Goal: Task Accomplishment & Management: Manage account settings

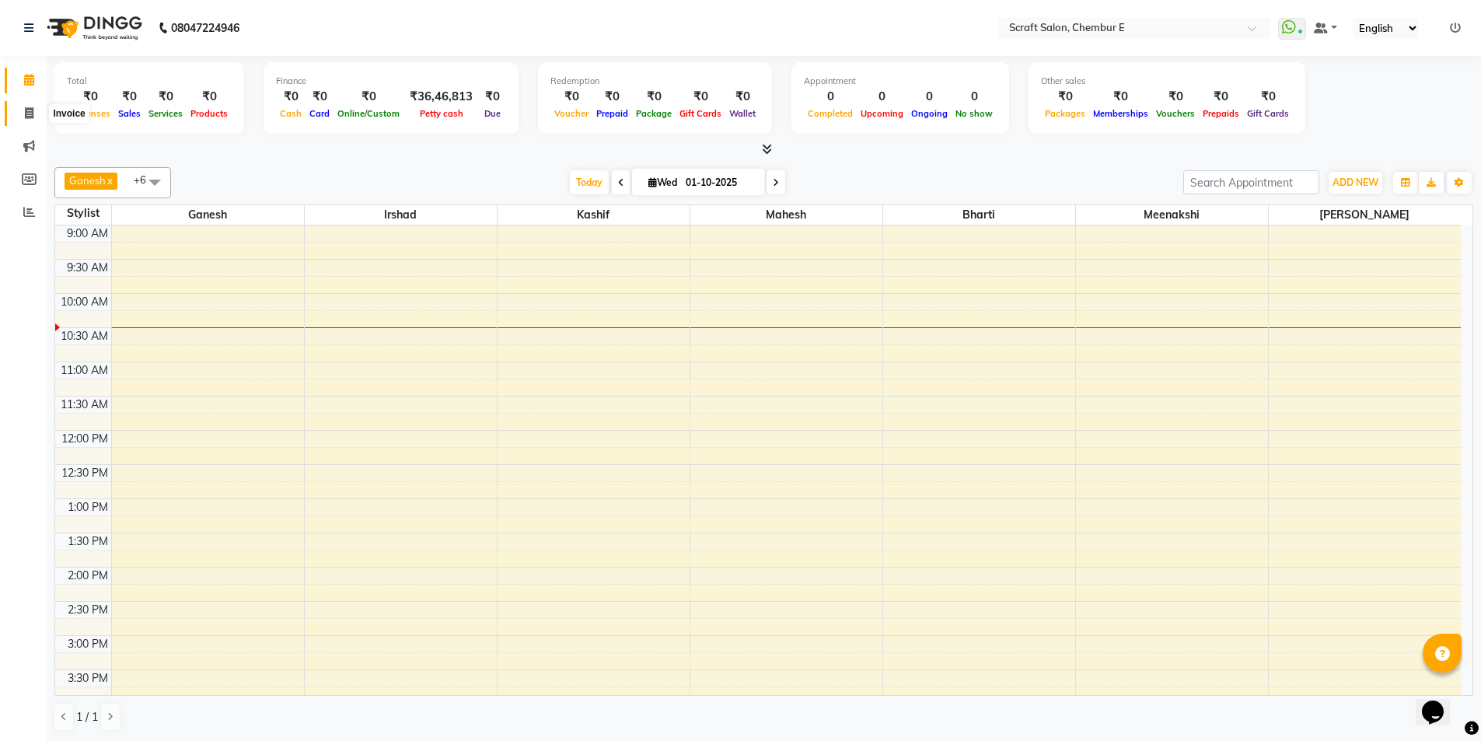
click at [28, 111] on icon at bounding box center [29, 113] width 9 height 12
select select "3922"
select select "service"
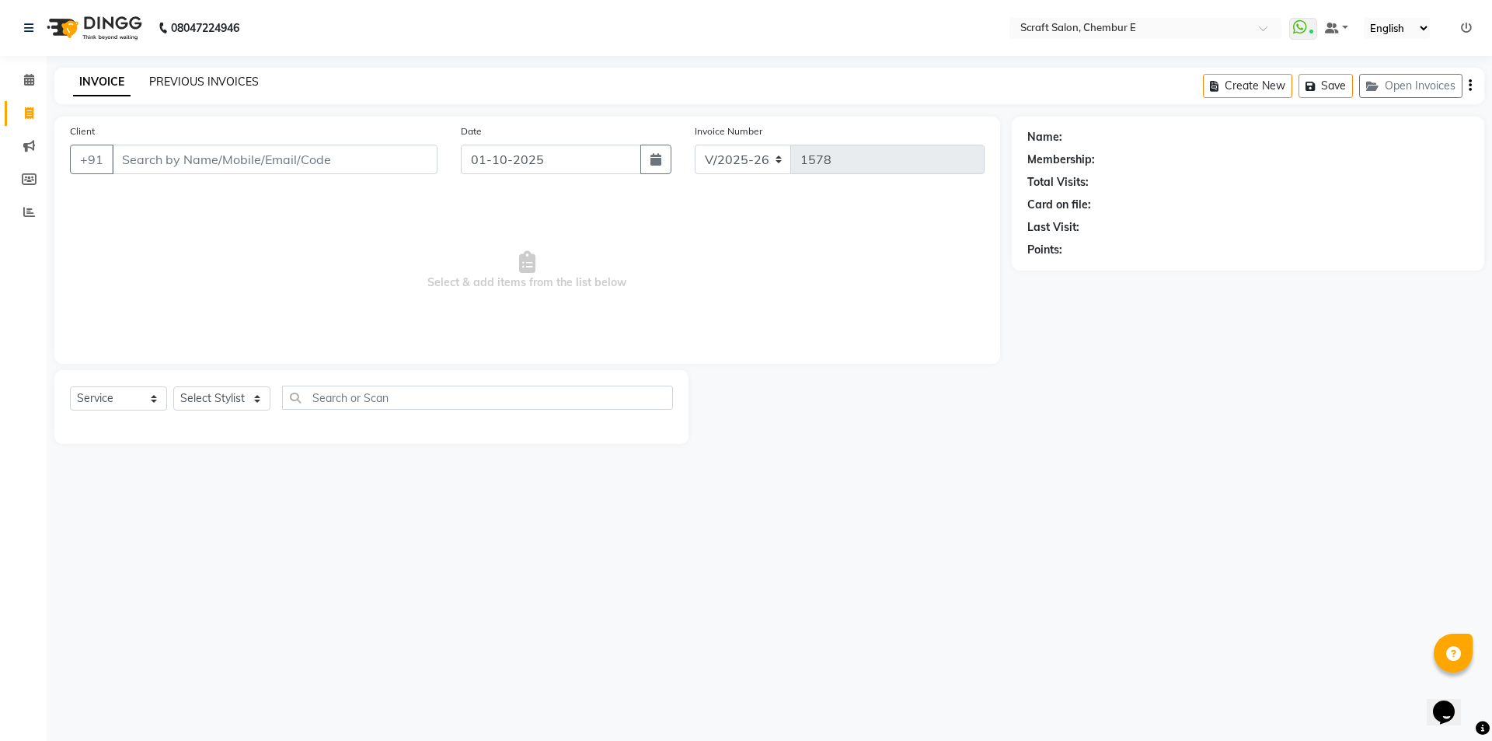
click at [222, 79] on link "PREVIOUS INVOICES" at bounding box center [204, 82] width 110 height 14
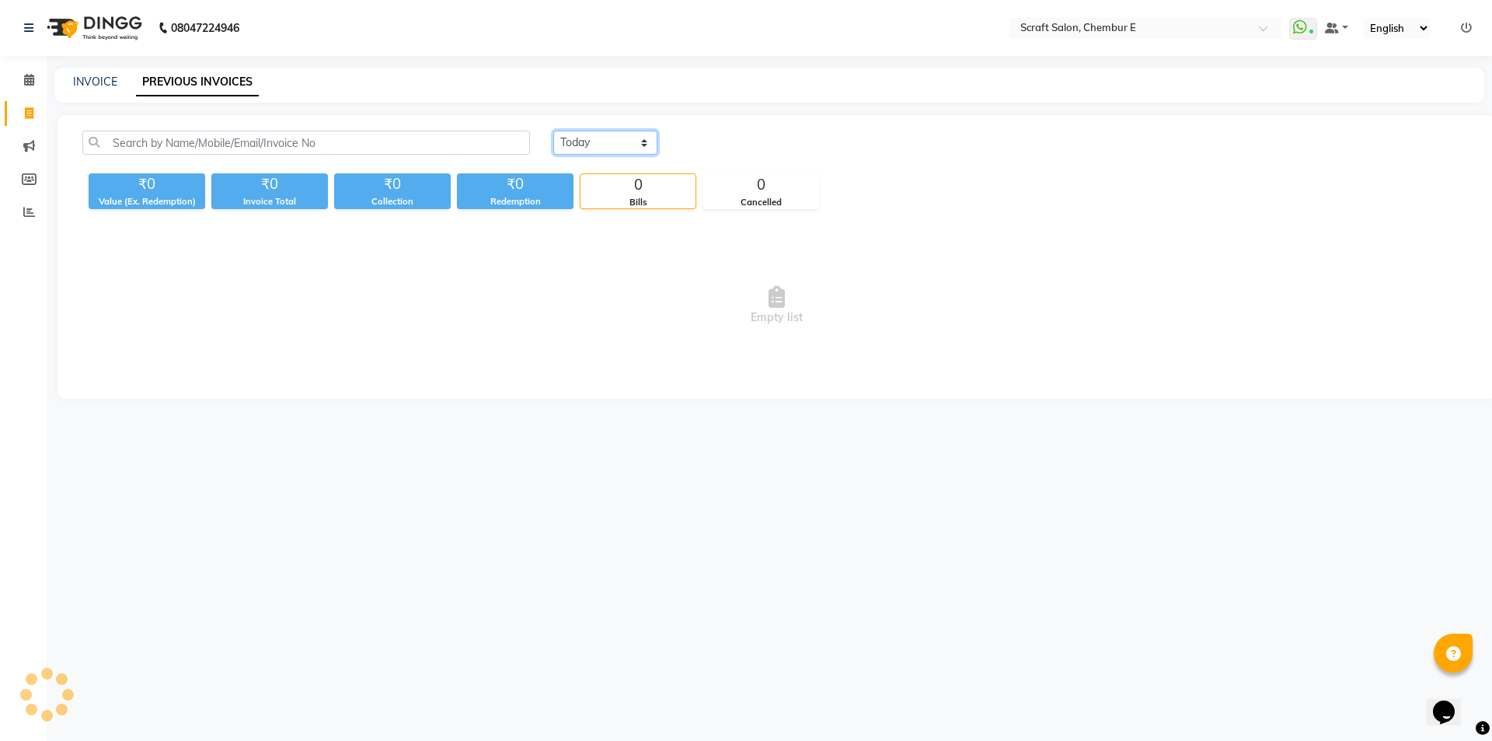
click at [646, 150] on select "Today Yesterday Custom Range" at bounding box center [605, 143] width 104 height 24
select select "yesterday"
click at [553, 131] on select "Today Yesterday Custom Range" at bounding box center [605, 143] width 104 height 24
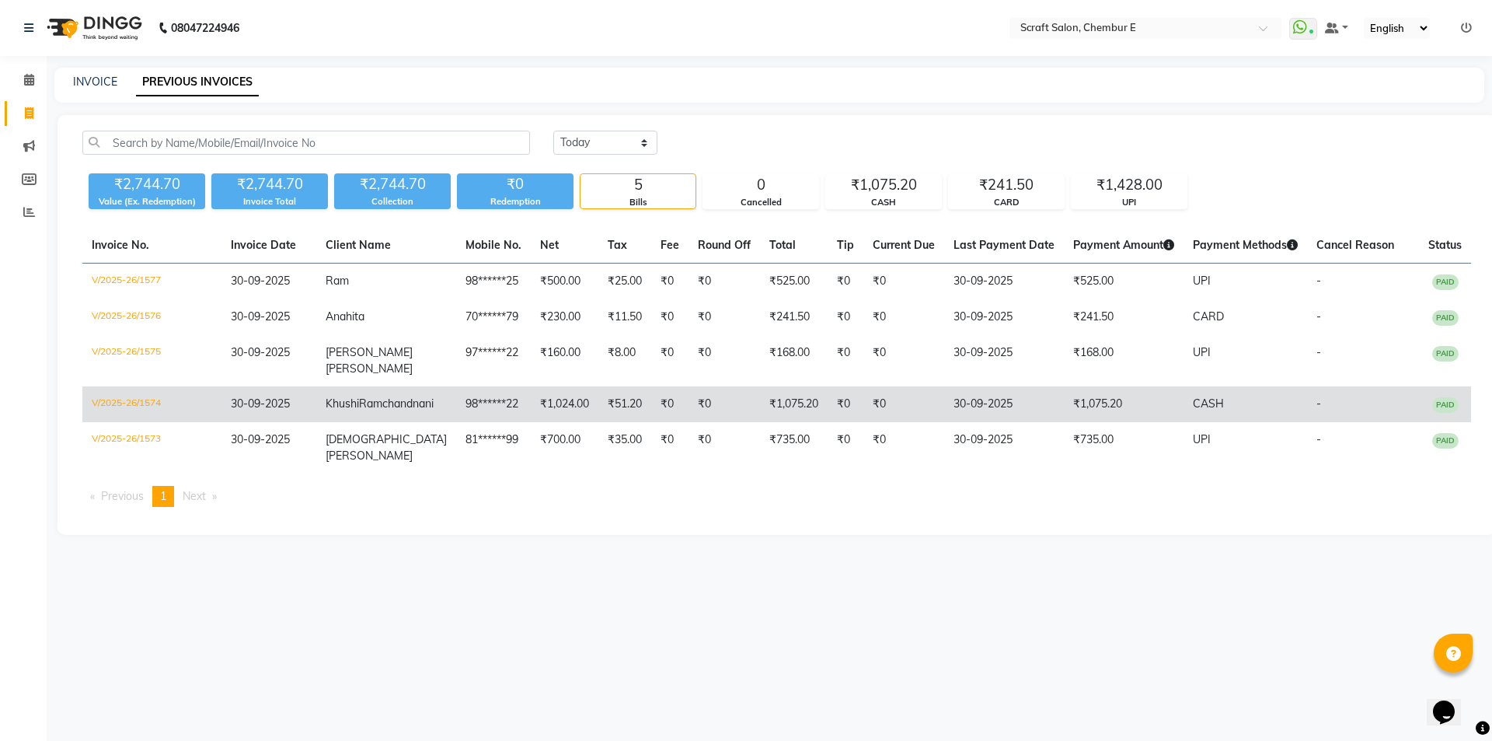
click at [121, 404] on td "V/2025-26/1574" at bounding box center [151, 404] width 139 height 36
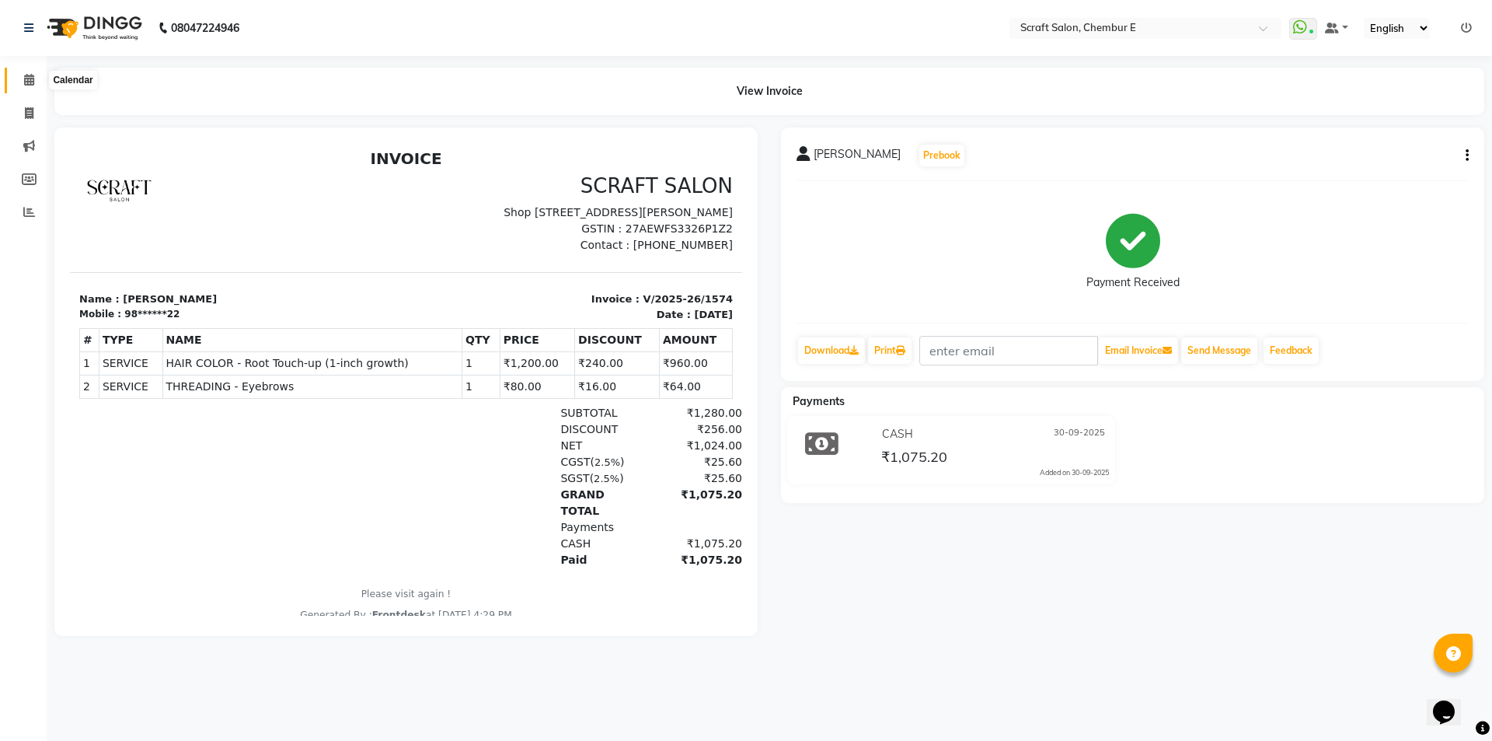
click at [29, 75] on icon at bounding box center [29, 80] width 10 height 12
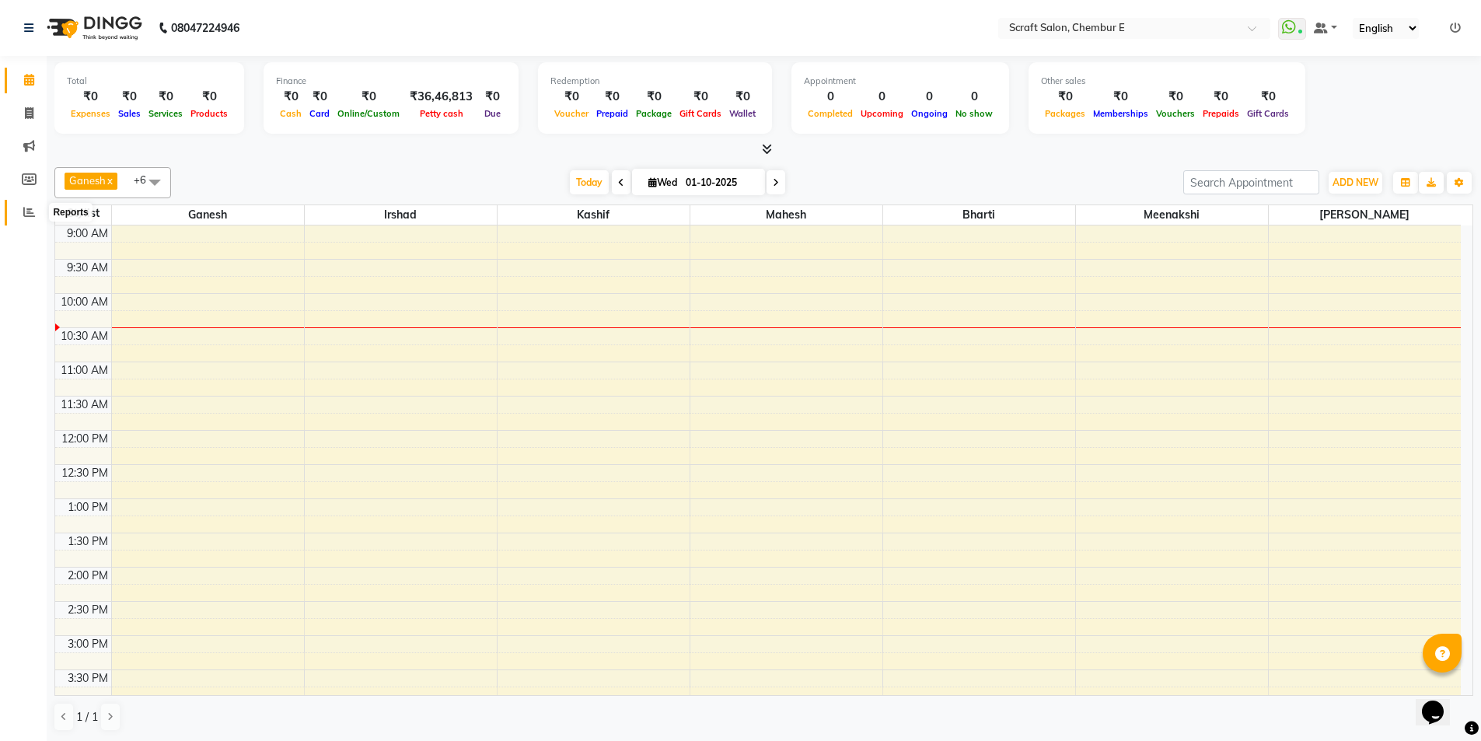
click at [25, 218] on span at bounding box center [29, 213] width 27 height 18
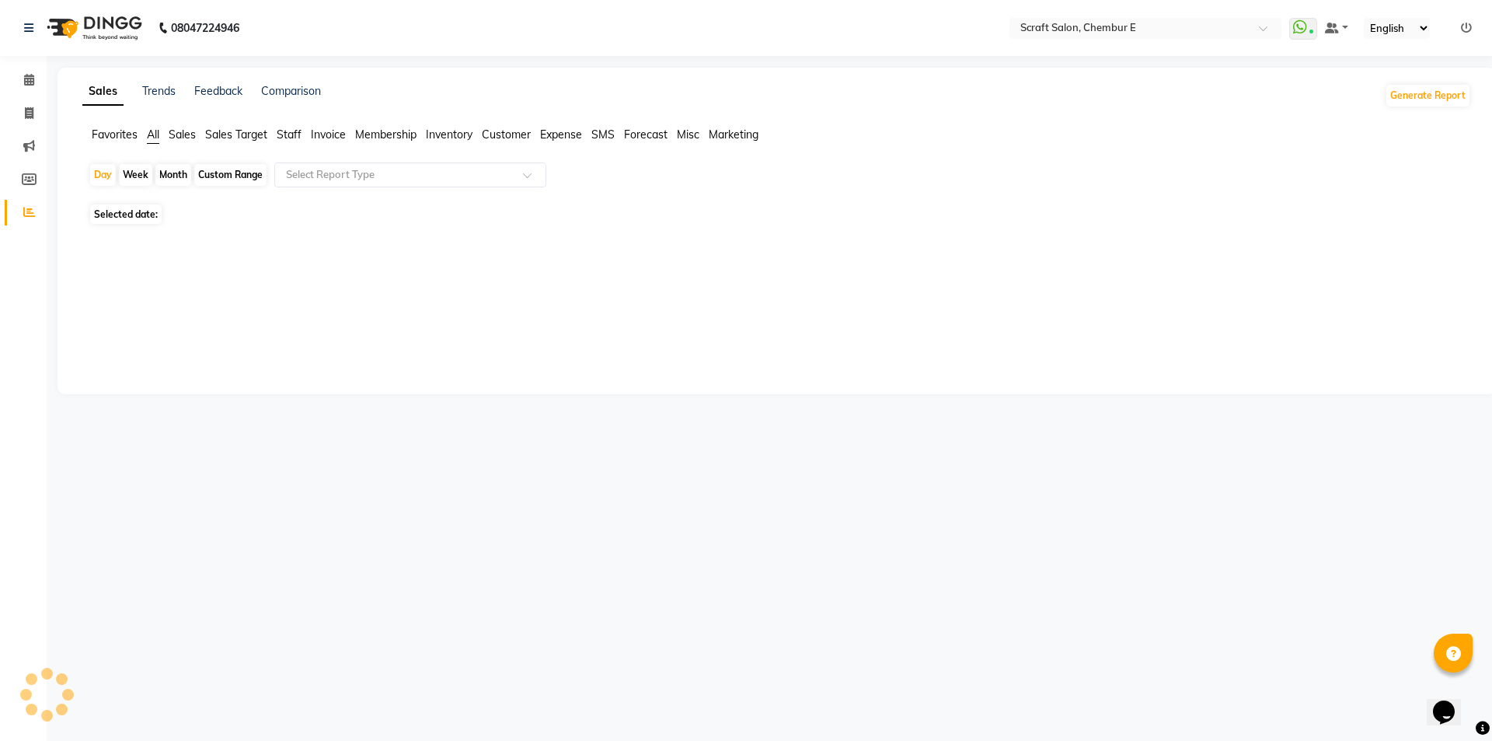
click at [300, 134] on span "Staff" at bounding box center [289, 134] width 25 height 14
click at [239, 184] on div "Custom Range" at bounding box center [230, 175] width 72 height 22
select select "10"
select select "2025"
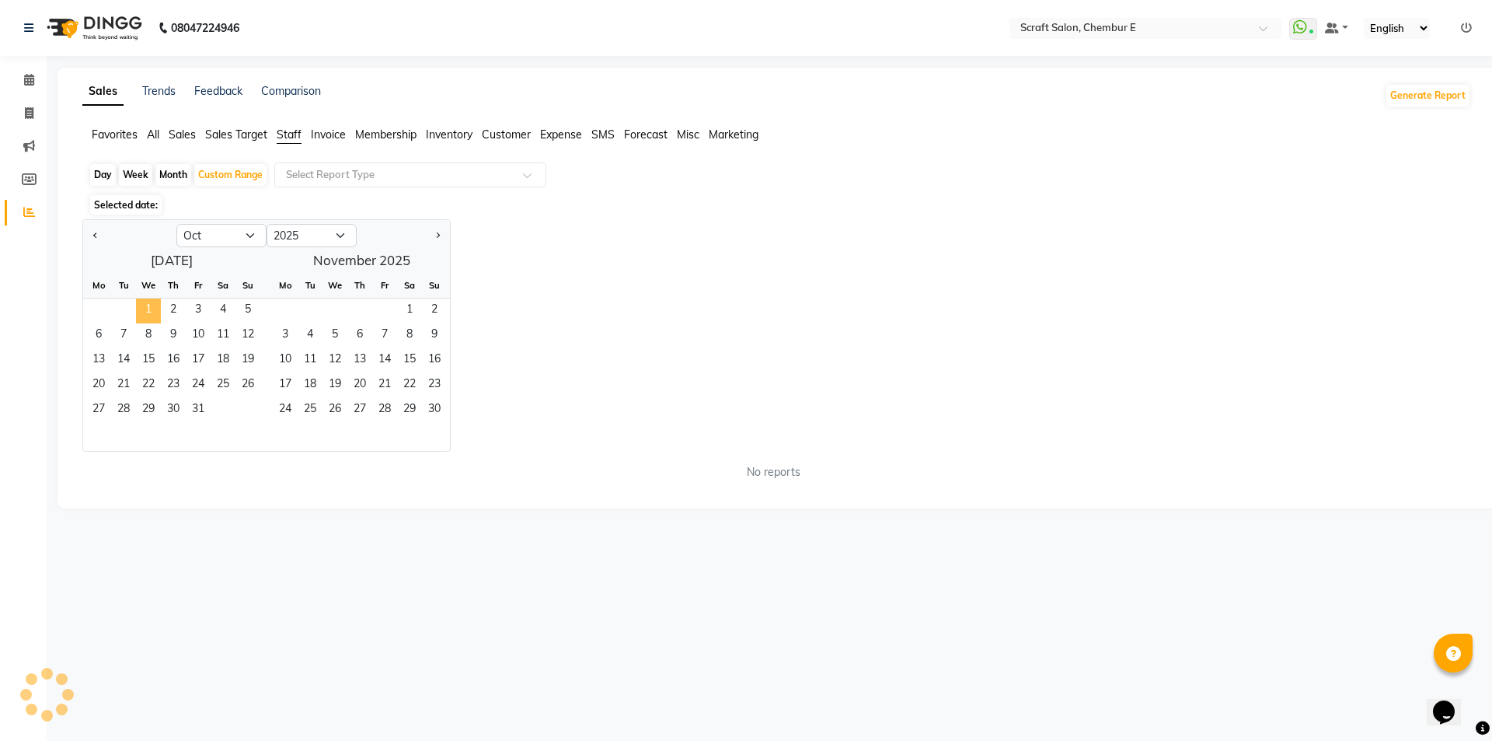
click at [152, 302] on span "1" at bounding box center [148, 310] width 25 height 25
click at [95, 452] on div at bounding box center [773, 529] width 1395 height 155
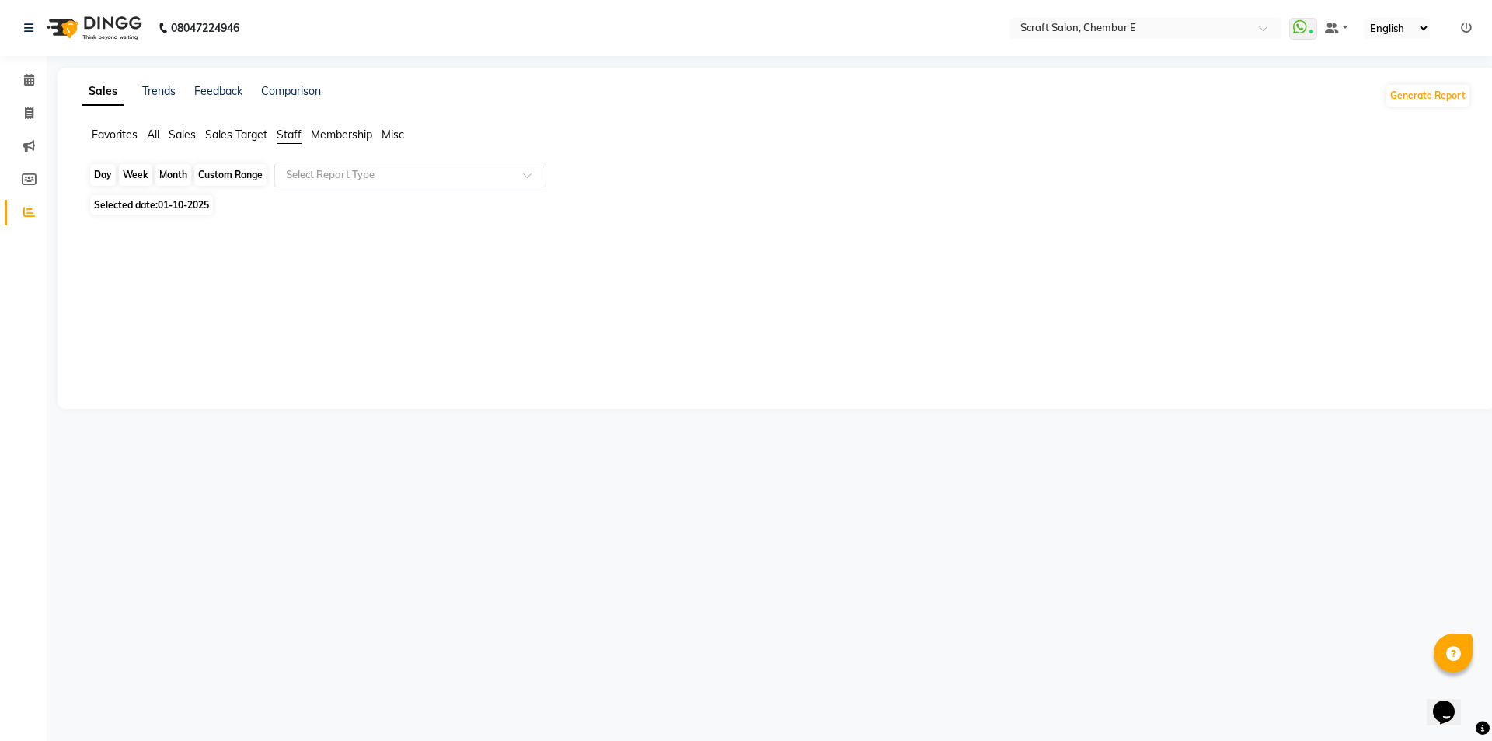
click at [242, 169] on div "Custom Range" at bounding box center [230, 175] width 72 height 22
select select "10"
select select "2025"
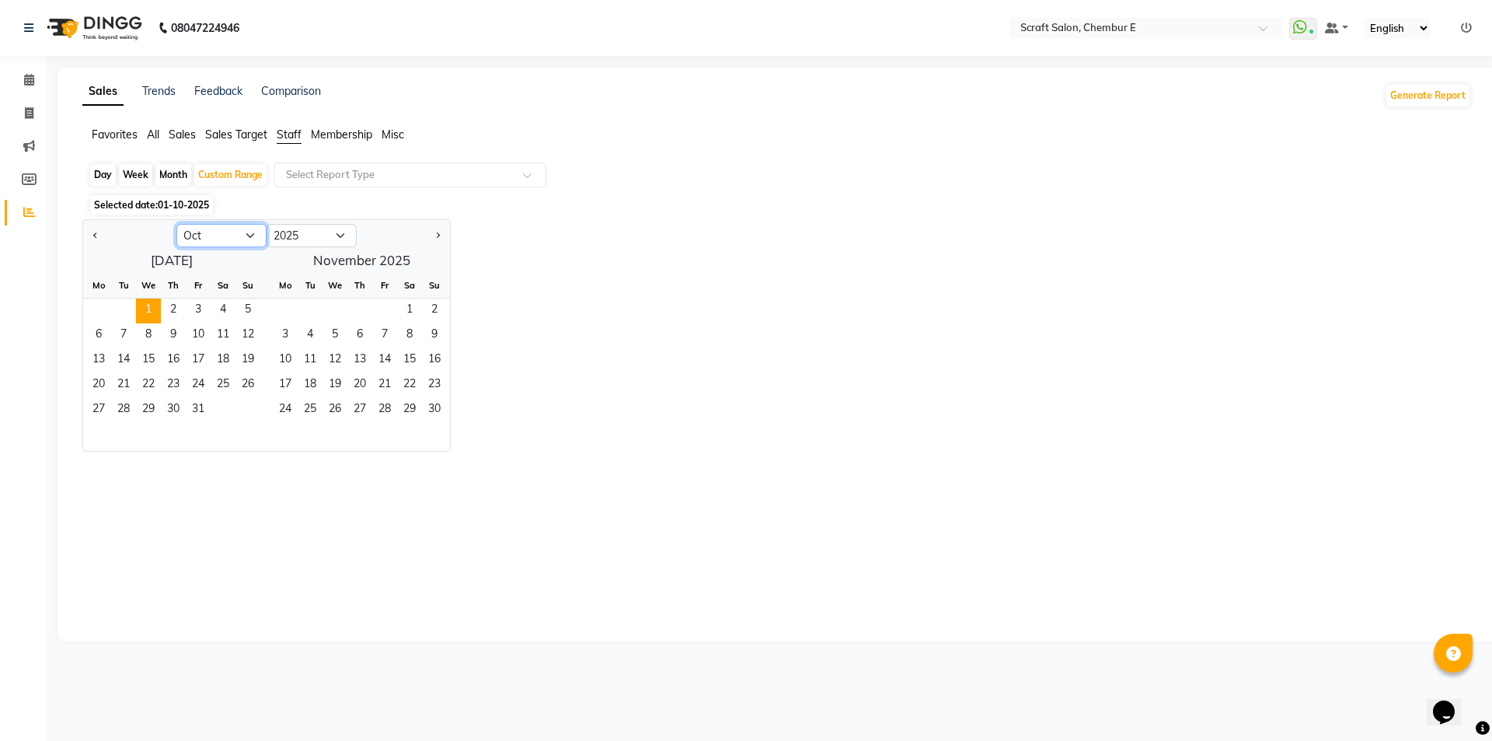
click at [250, 233] on select "Jan Feb Mar Apr May Jun [DATE] Aug Sep Oct Nov Dec" at bounding box center [221, 235] width 90 height 23
select select "9"
click at [176, 224] on select "Jan Feb Mar Apr May Jun [DATE] Aug Sep Oct Nov Dec" at bounding box center [221, 235] width 90 height 23
click at [93, 299] on span "1" at bounding box center [98, 310] width 25 height 25
click at [126, 413] on span "30" at bounding box center [123, 410] width 25 height 25
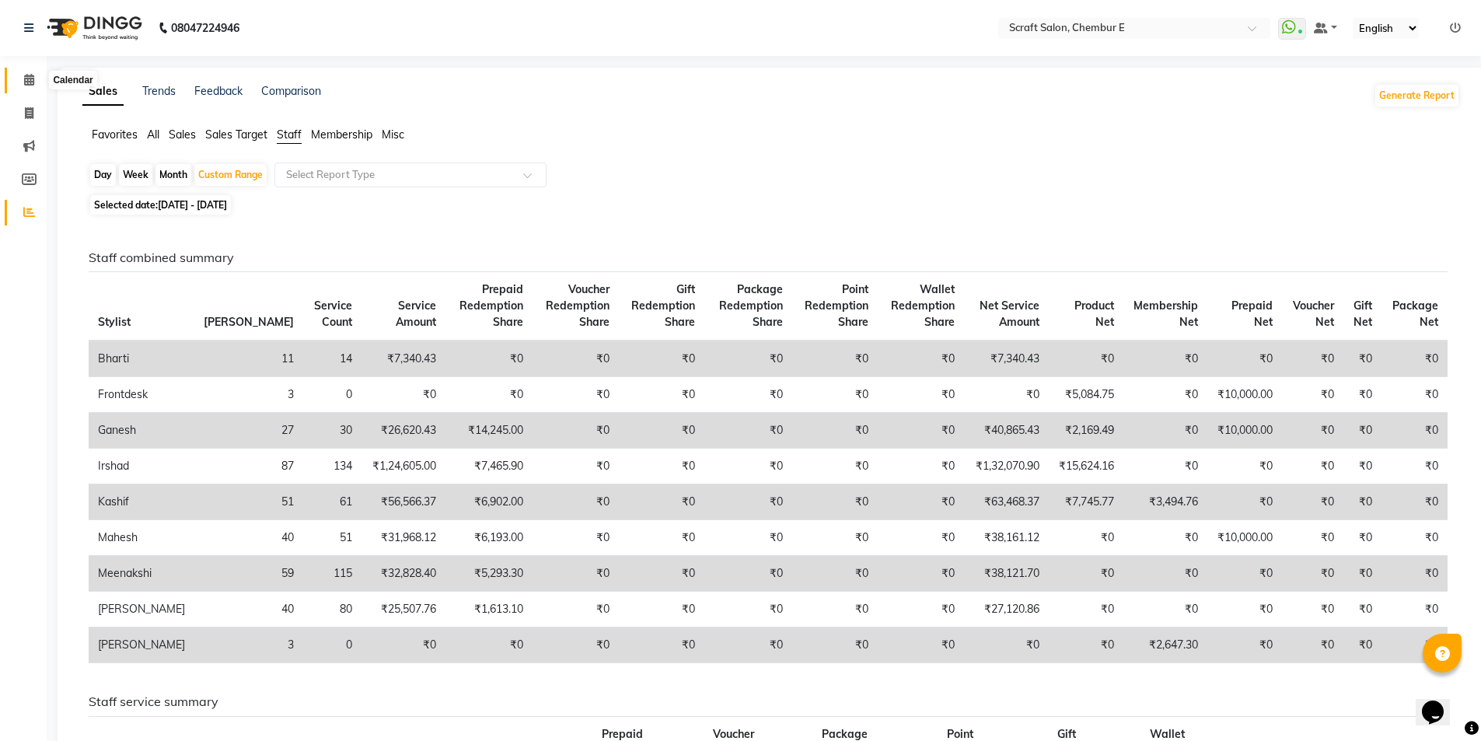
click at [33, 82] on icon at bounding box center [29, 80] width 10 height 12
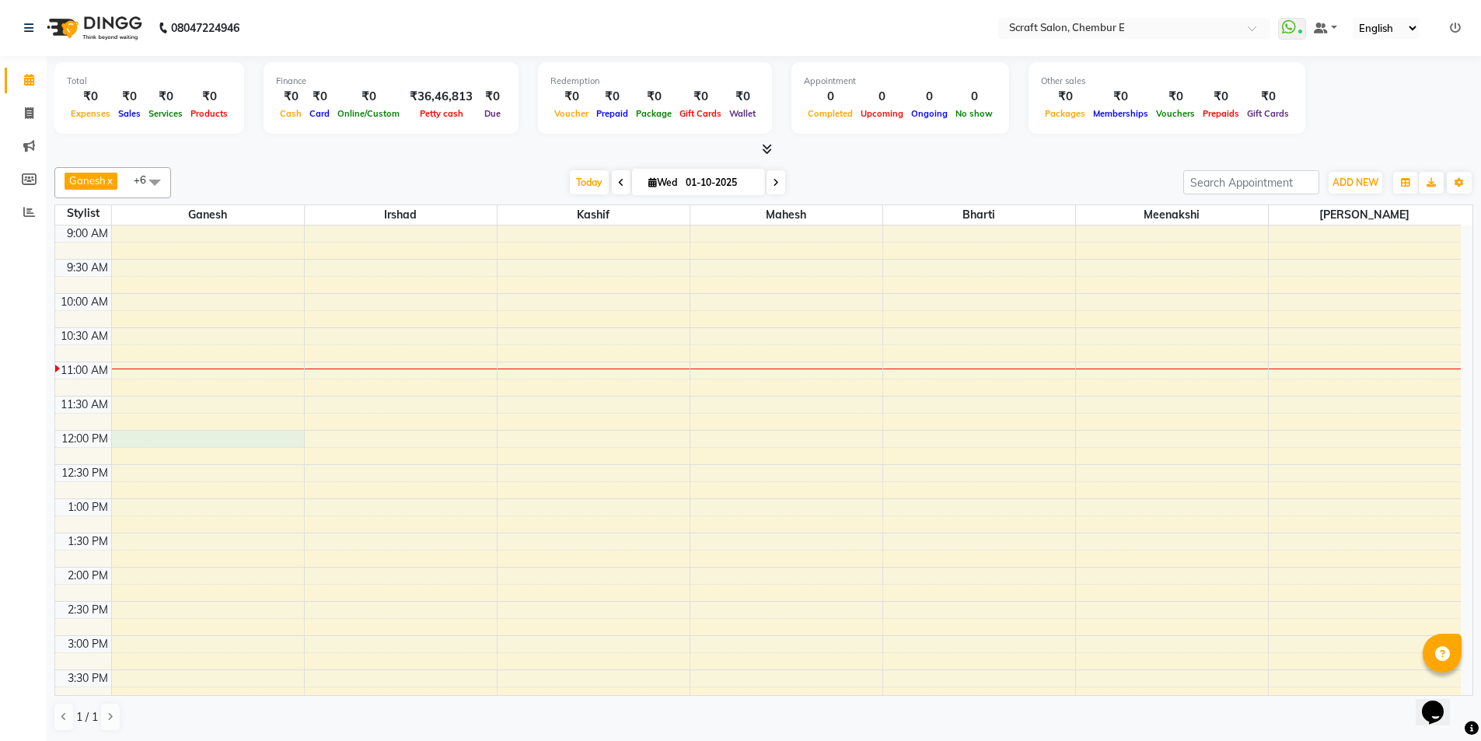
click at [183, 443] on div "9:00 AM 9:30 AM 10:00 AM 10:30 AM 11:00 AM 11:30 AM 12:00 PM 12:30 PM 1:00 PM 1…" at bounding box center [757, 669] width 1405 height 888
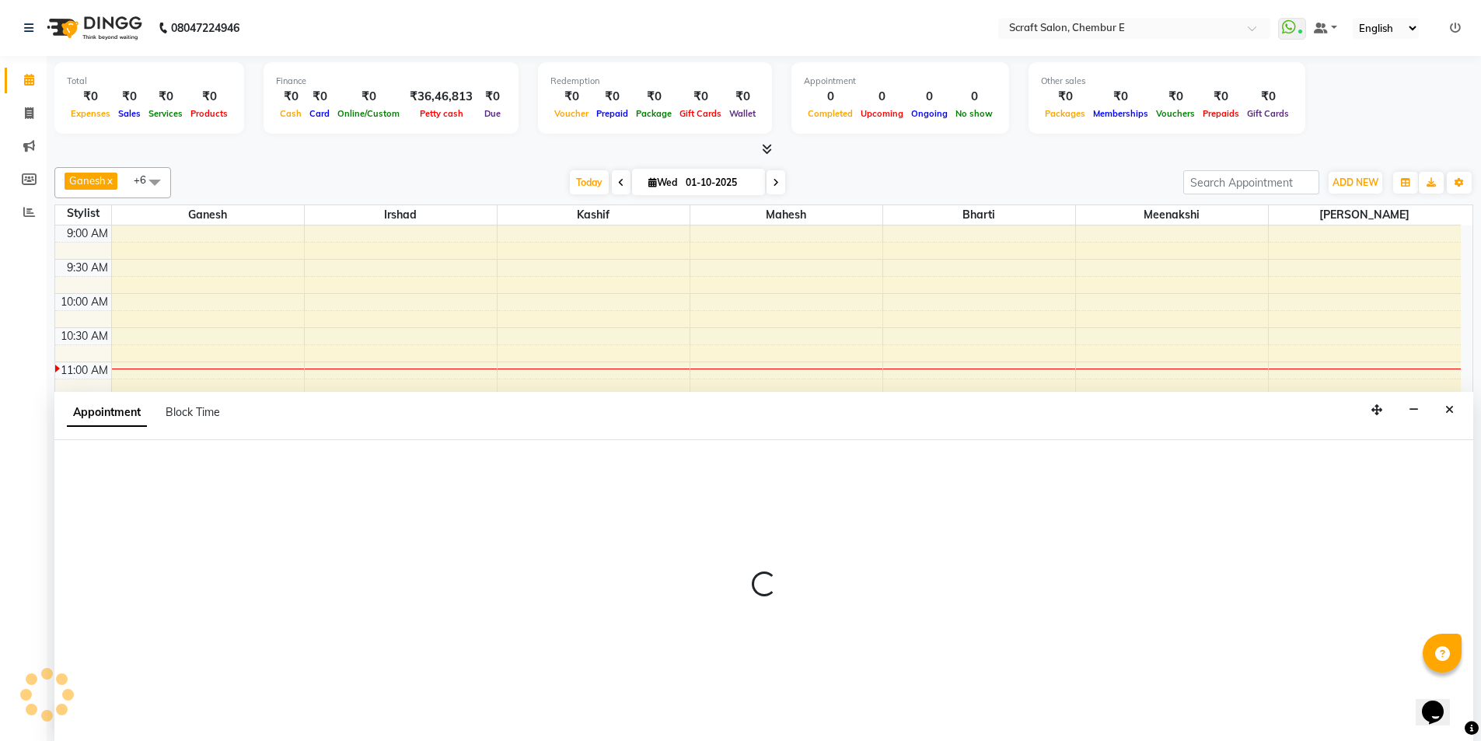
scroll to position [1, 0]
select select "81195"
select select "720"
select select "tentative"
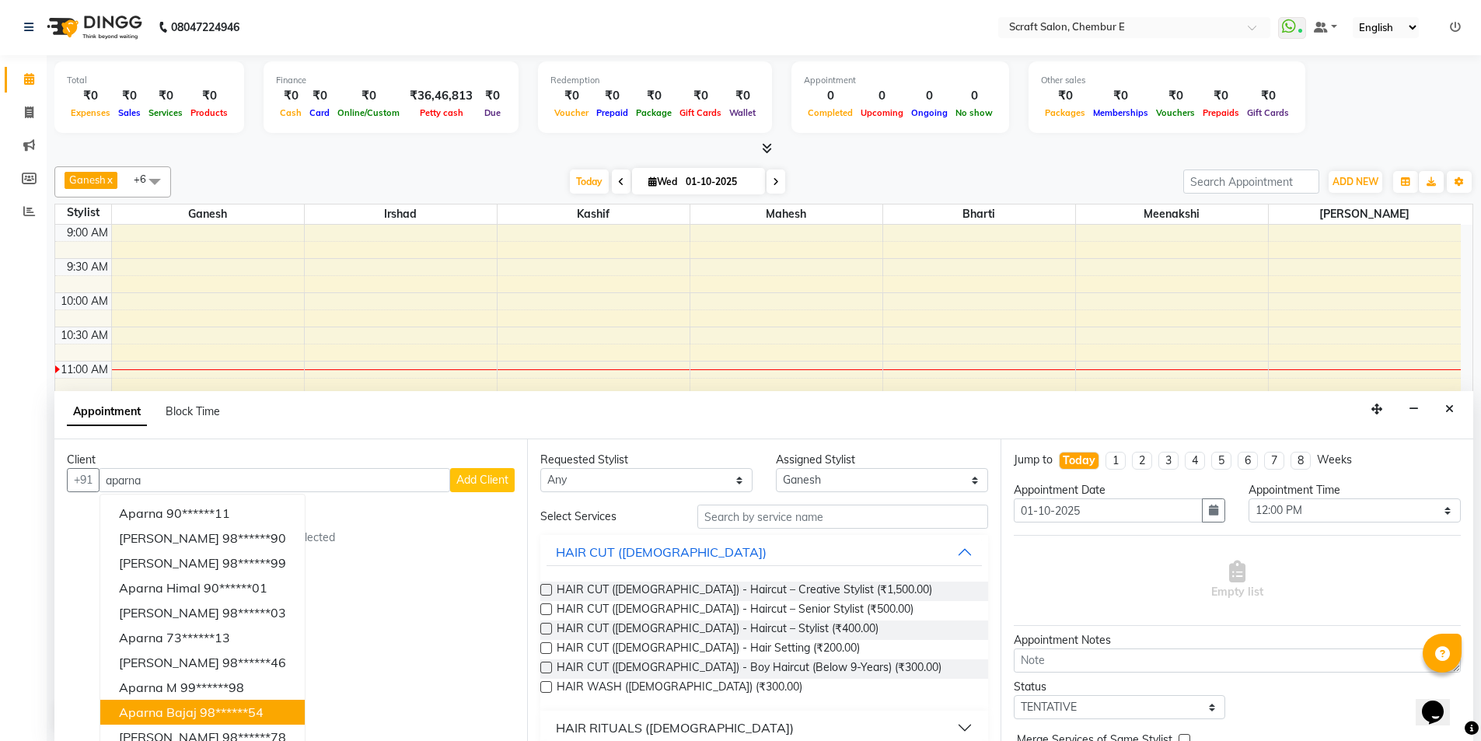
click at [147, 714] on span "Aparna Bajaj" at bounding box center [158, 712] width 78 height 16
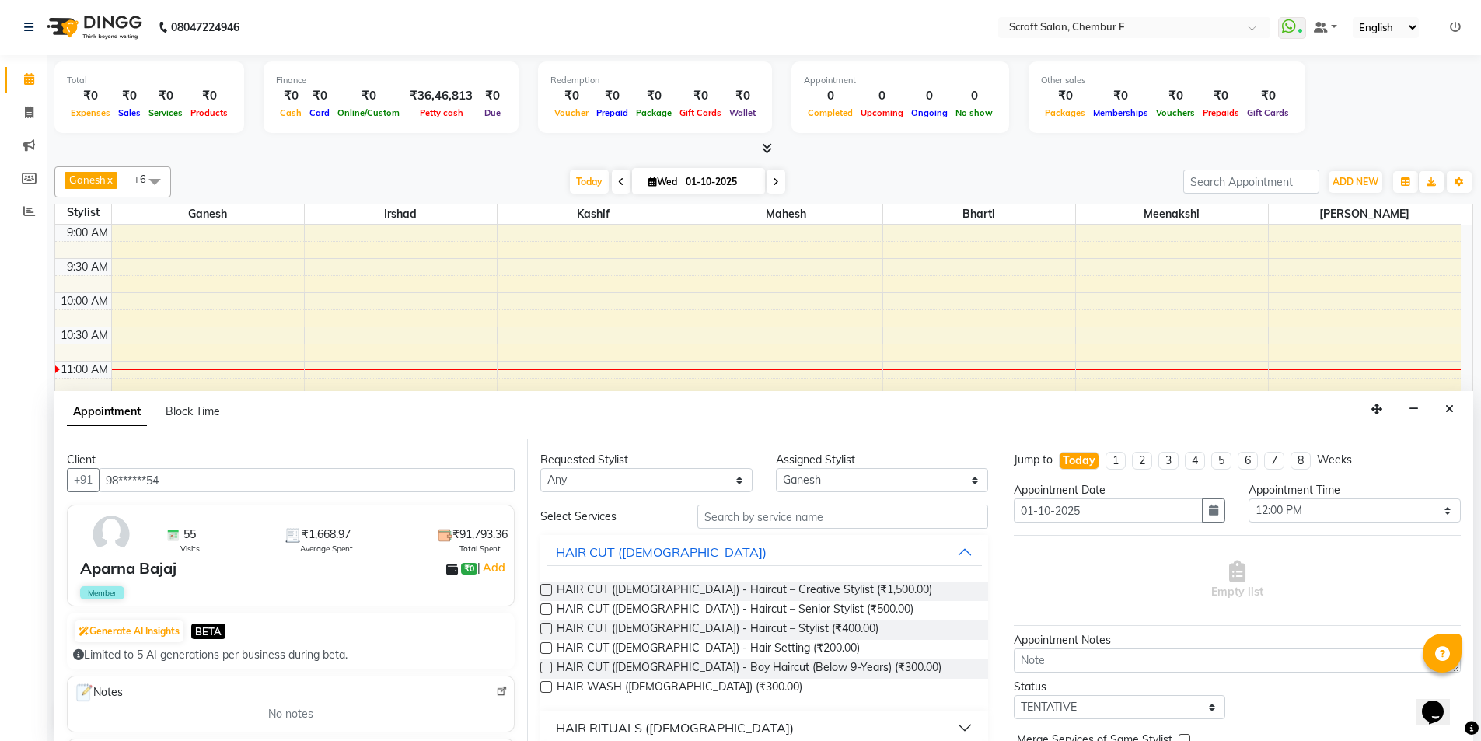
type input "98******54"
click at [798, 521] on input "text" at bounding box center [842, 516] width 291 height 24
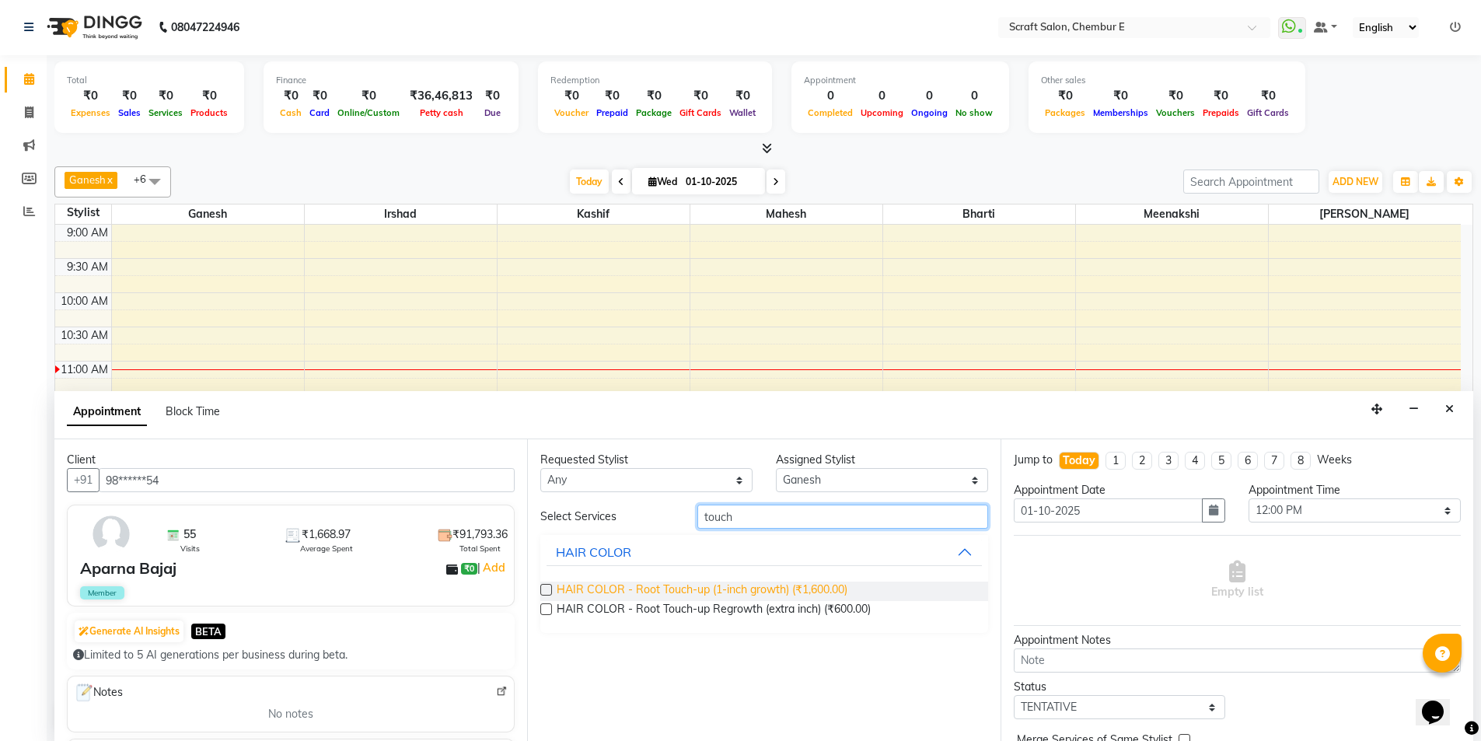
type input "touch"
click at [794, 587] on span "HAIR COLOR - Root Touch-up (1-inch growth) (₹1,600.00)" at bounding box center [702, 590] width 291 height 19
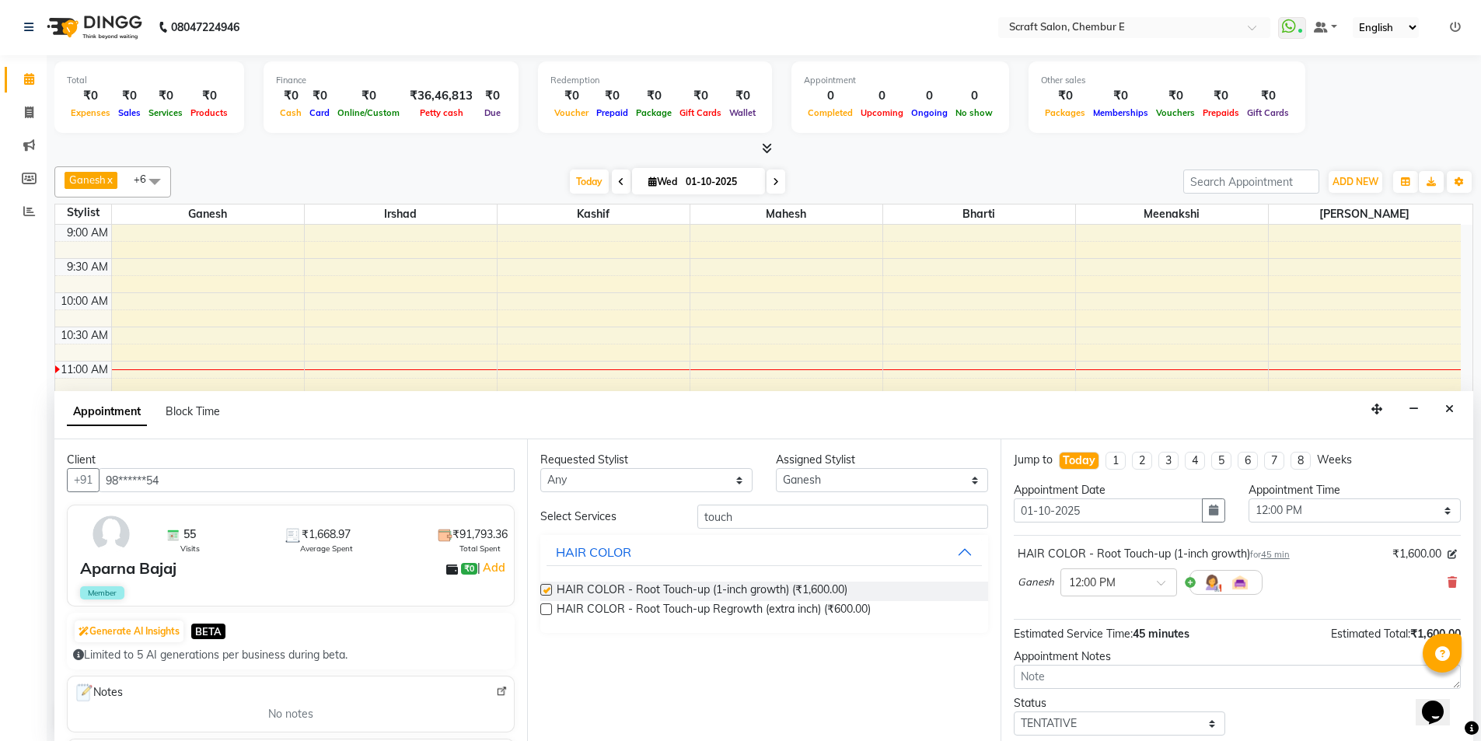
checkbox input "false"
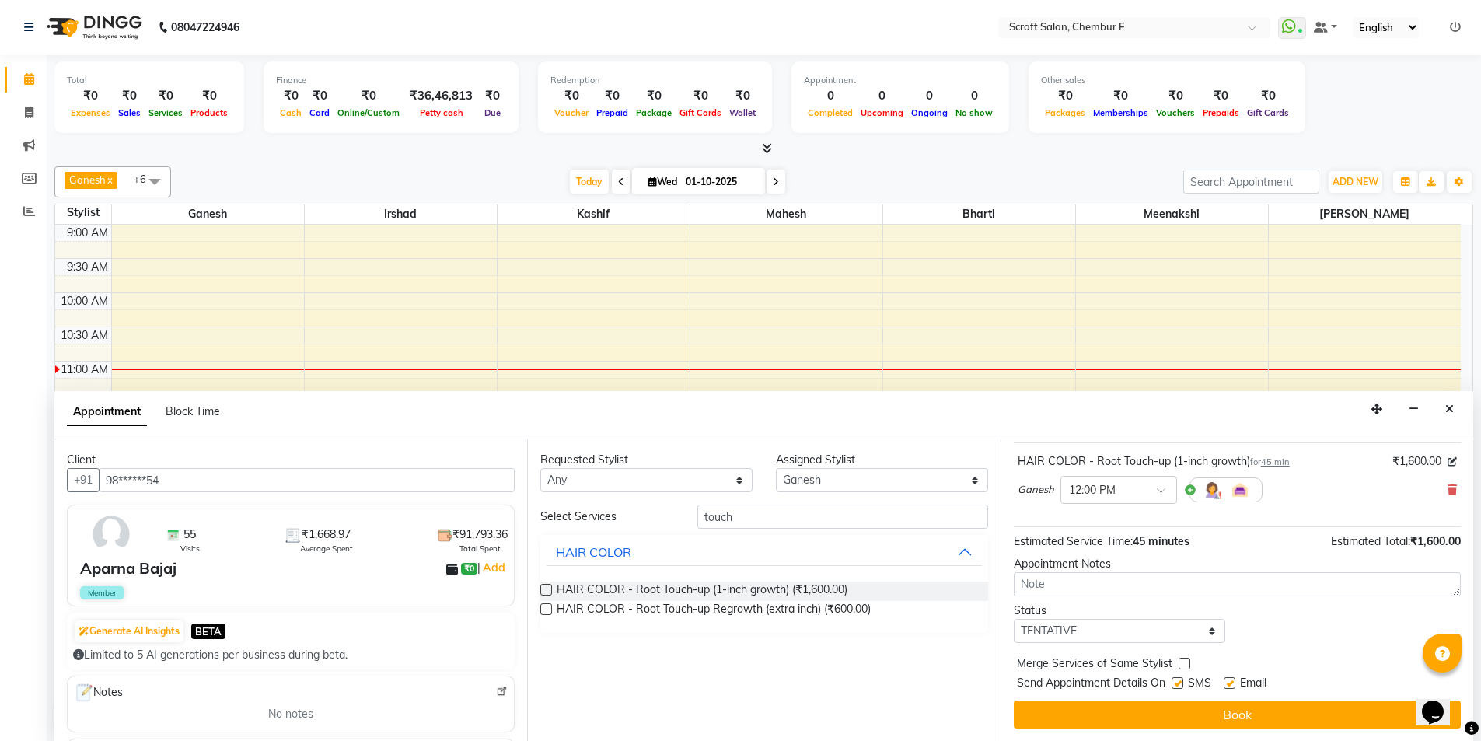
click at [1230, 684] on label at bounding box center [1229, 683] width 12 height 12
click at [1230, 684] on input "checkbox" at bounding box center [1228, 684] width 10 height 10
checkbox input "false"
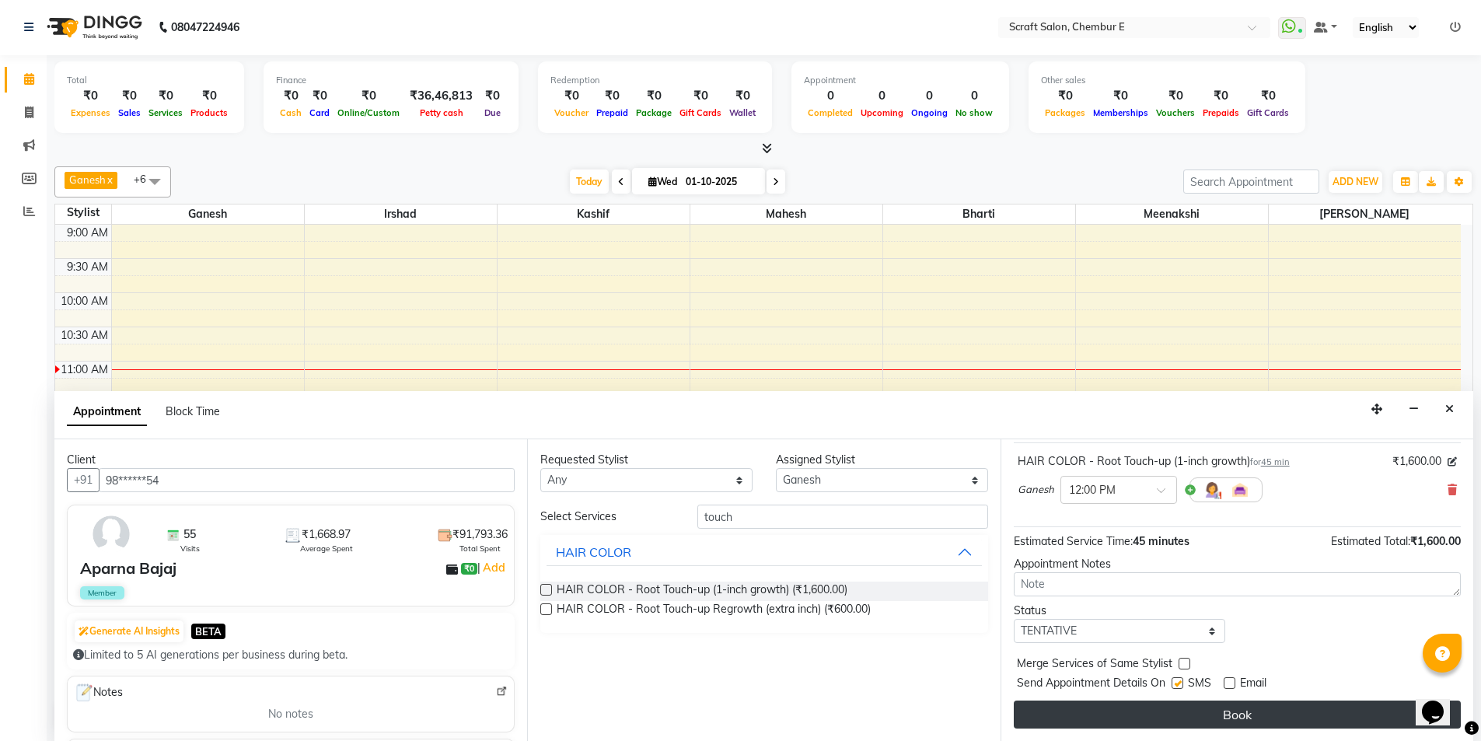
click at [1223, 716] on button "Book" at bounding box center [1237, 714] width 447 height 28
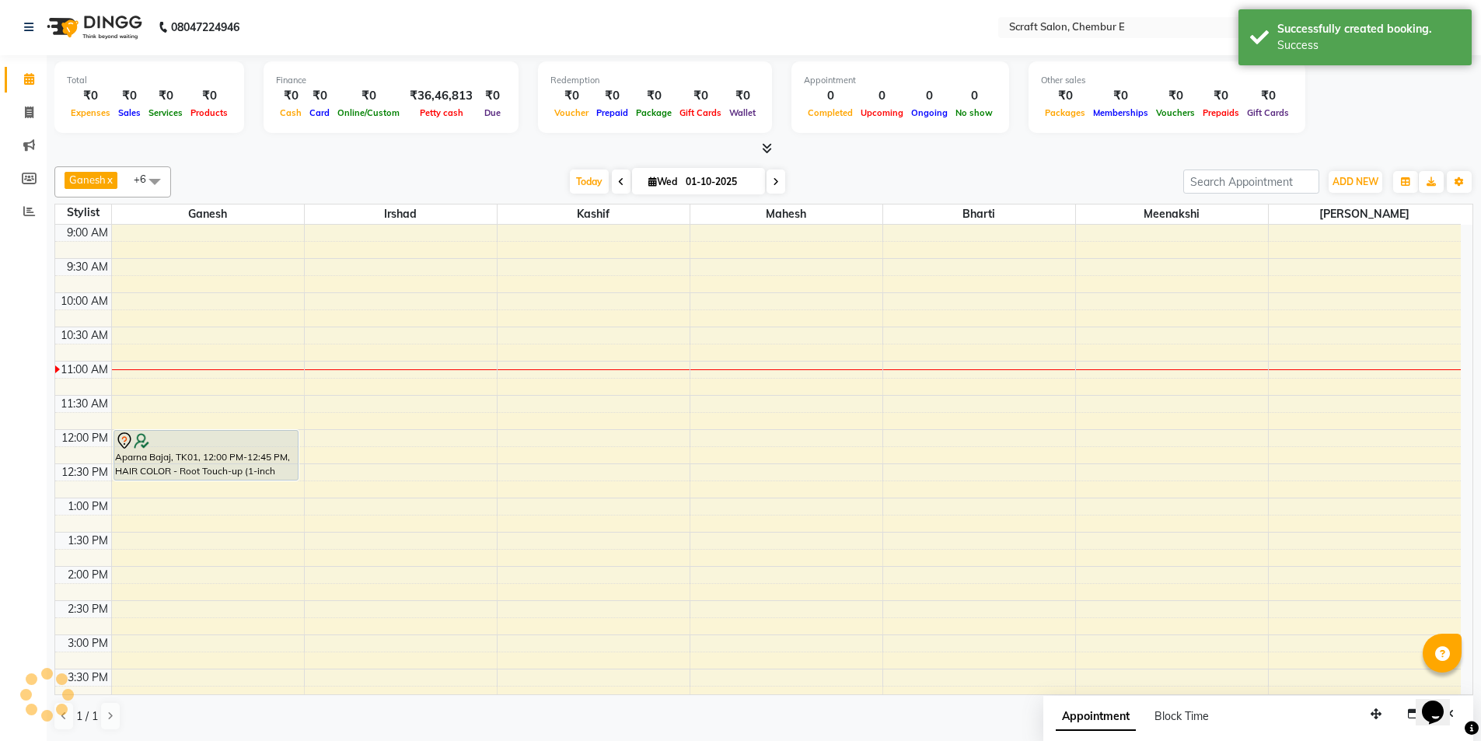
scroll to position [0, 0]
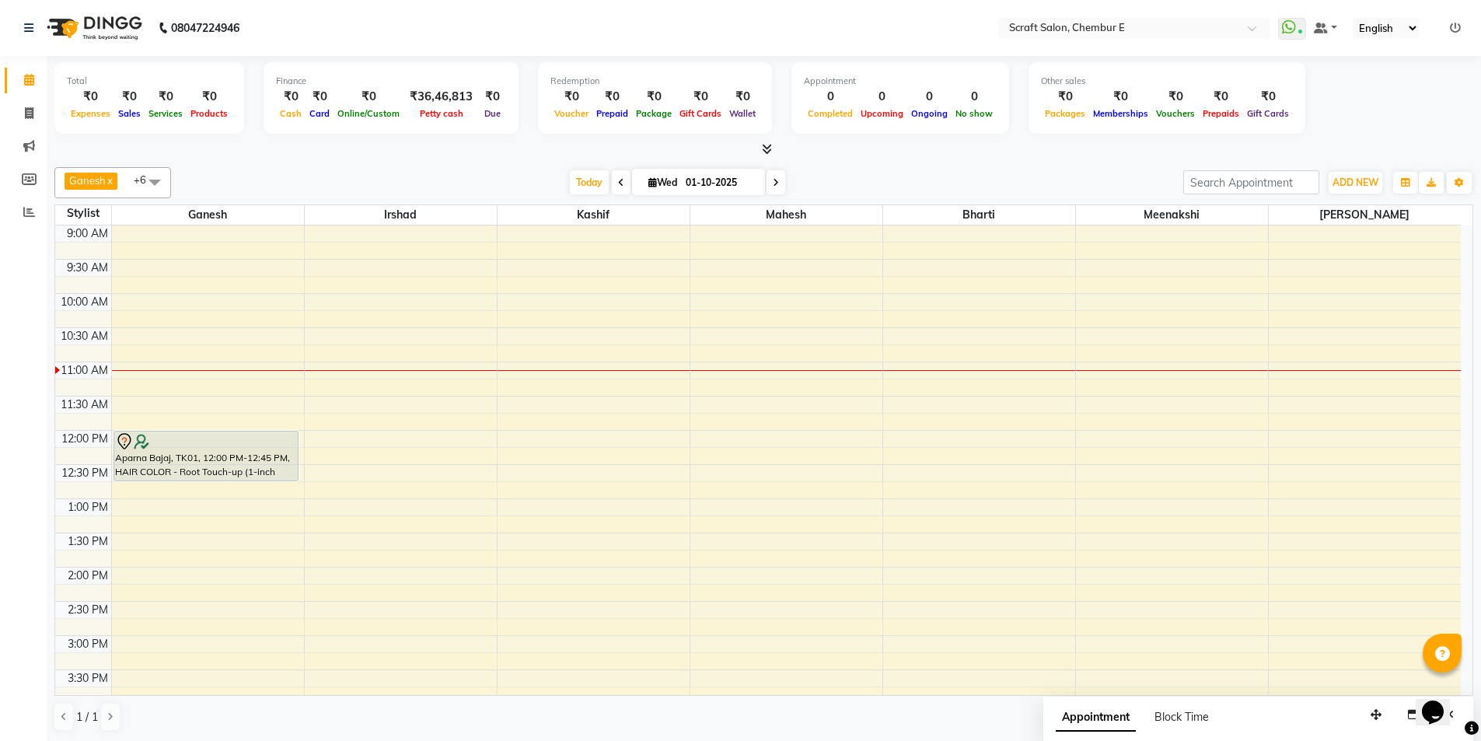
click at [123, 541] on div "9:00 AM 9:30 AM 10:00 AM 10:30 AM 11:00 AM 11:30 AM 12:00 PM 12:30 PM 1:00 PM 1…" at bounding box center [757, 669] width 1405 height 888
select select "81195"
select select "tentative"
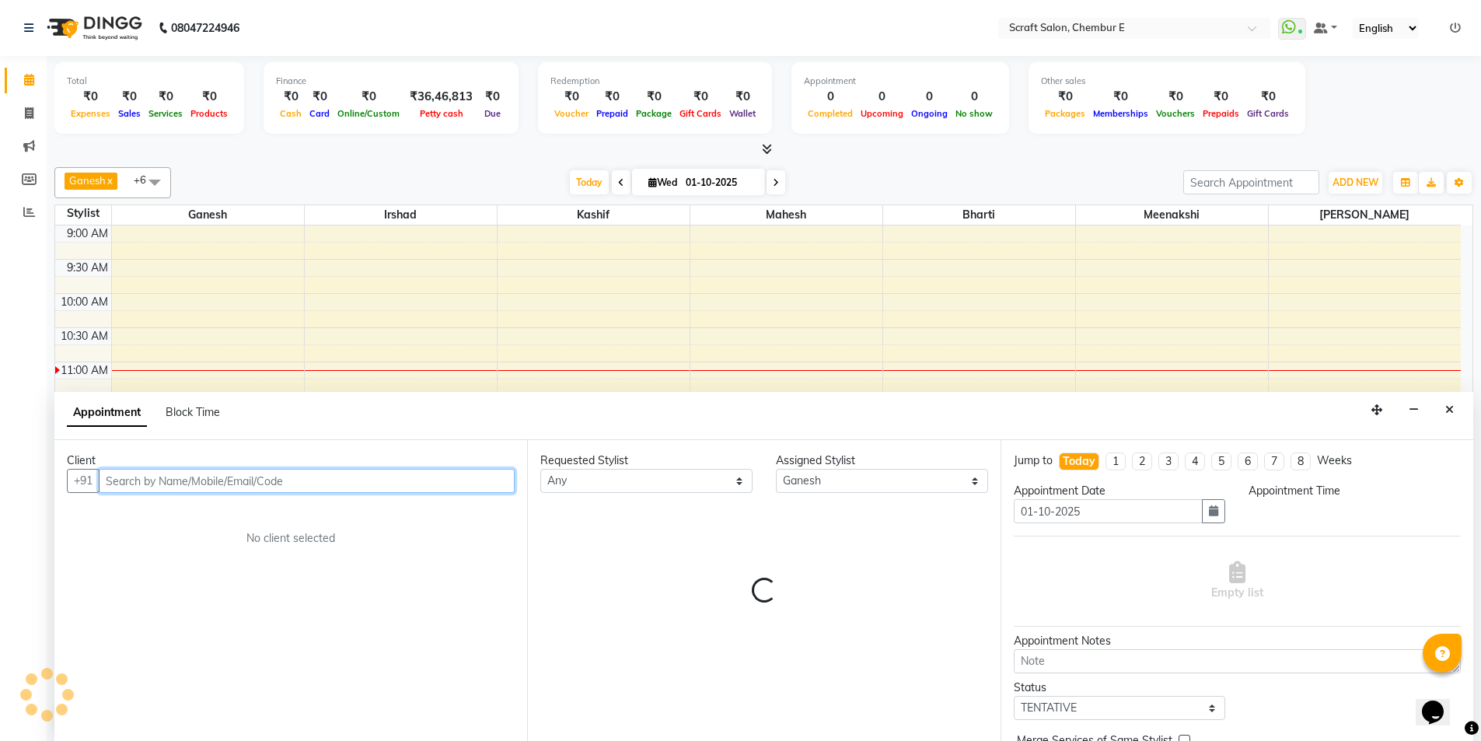
select select "810"
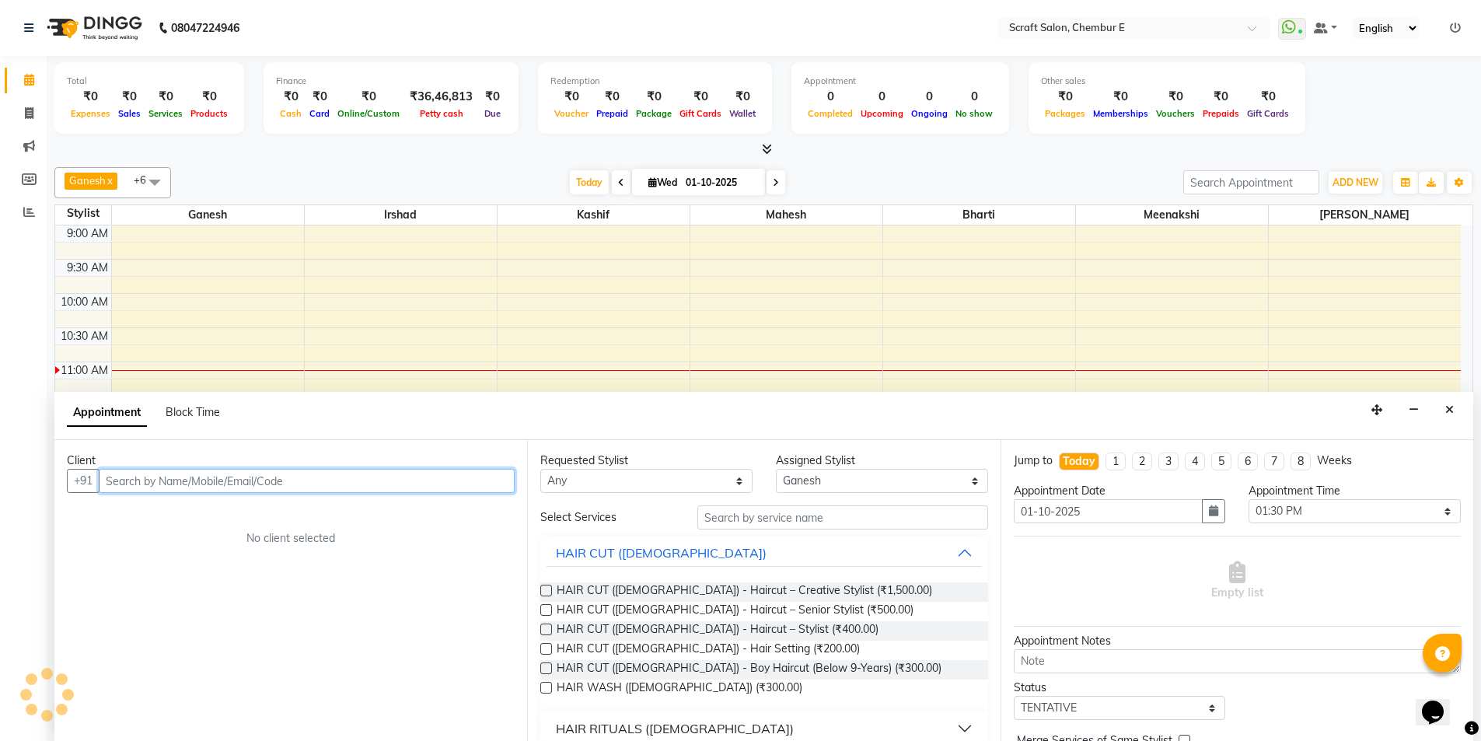
scroll to position [1, 0]
click at [1442, 410] on button "Close" at bounding box center [1449, 409] width 23 height 24
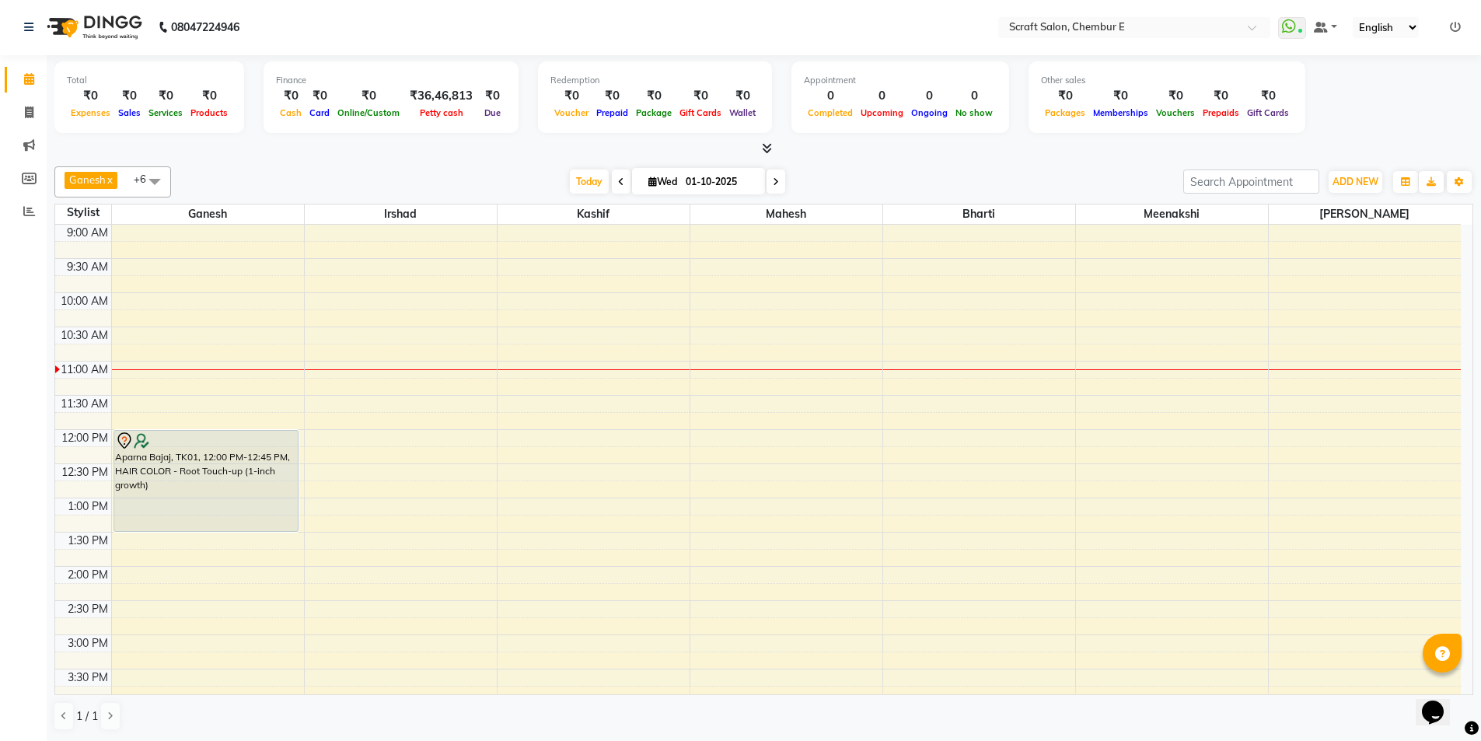
drag, startPoint x: 165, startPoint y: 482, endPoint x: 164, endPoint y: 539, distance: 57.5
click at [164, 539] on div "9:00 AM 9:30 AM 10:00 AM 10:30 AM 11:00 AM 11:30 AM 12:00 PM 12:30 PM 1:00 PM 1…" at bounding box center [757, 669] width 1405 height 888
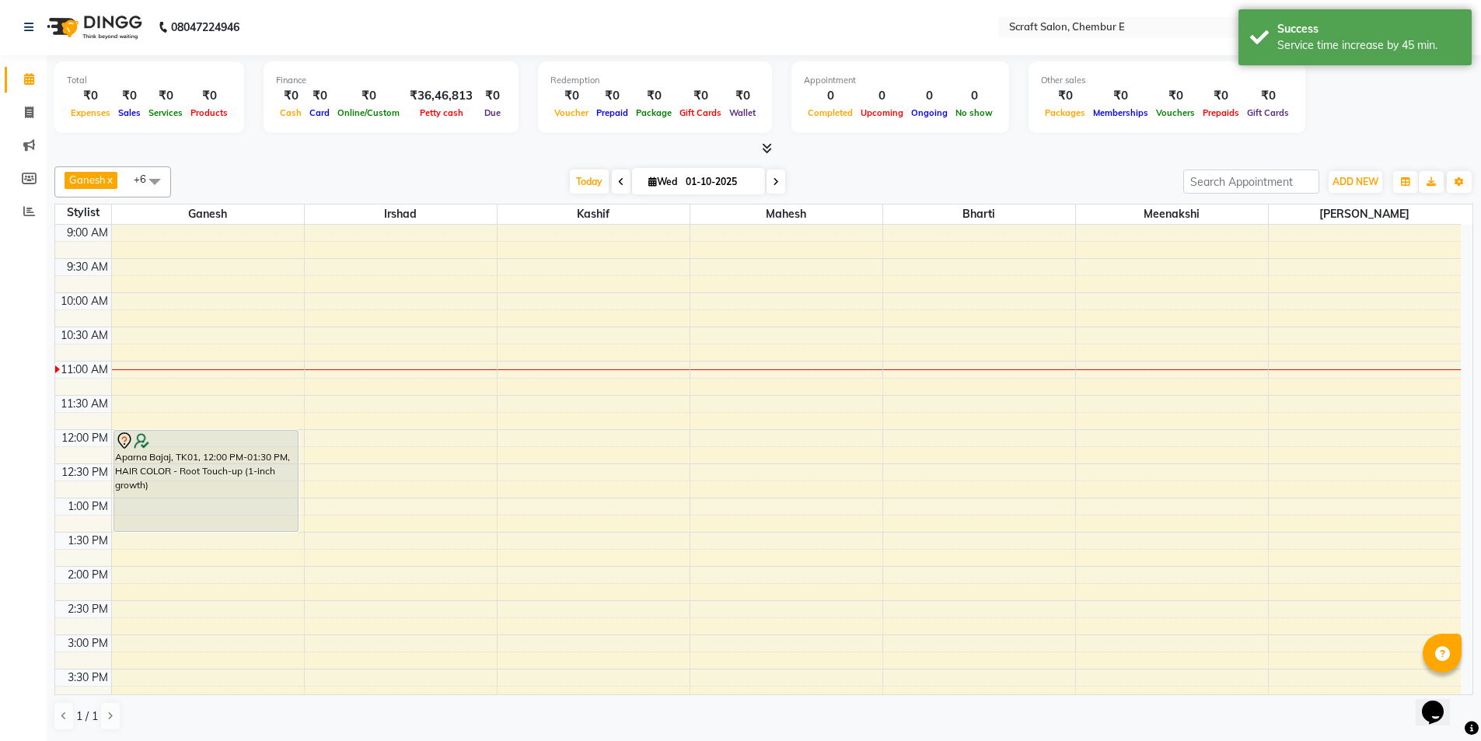
click at [126, 569] on div "9:00 AM 9:30 AM 10:00 AM 10:30 AM 11:00 AM 11:30 AM 12:00 PM 12:30 PM 1:00 PM 1…" at bounding box center [757, 669] width 1405 height 888
select select "81195"
select select "tentative"
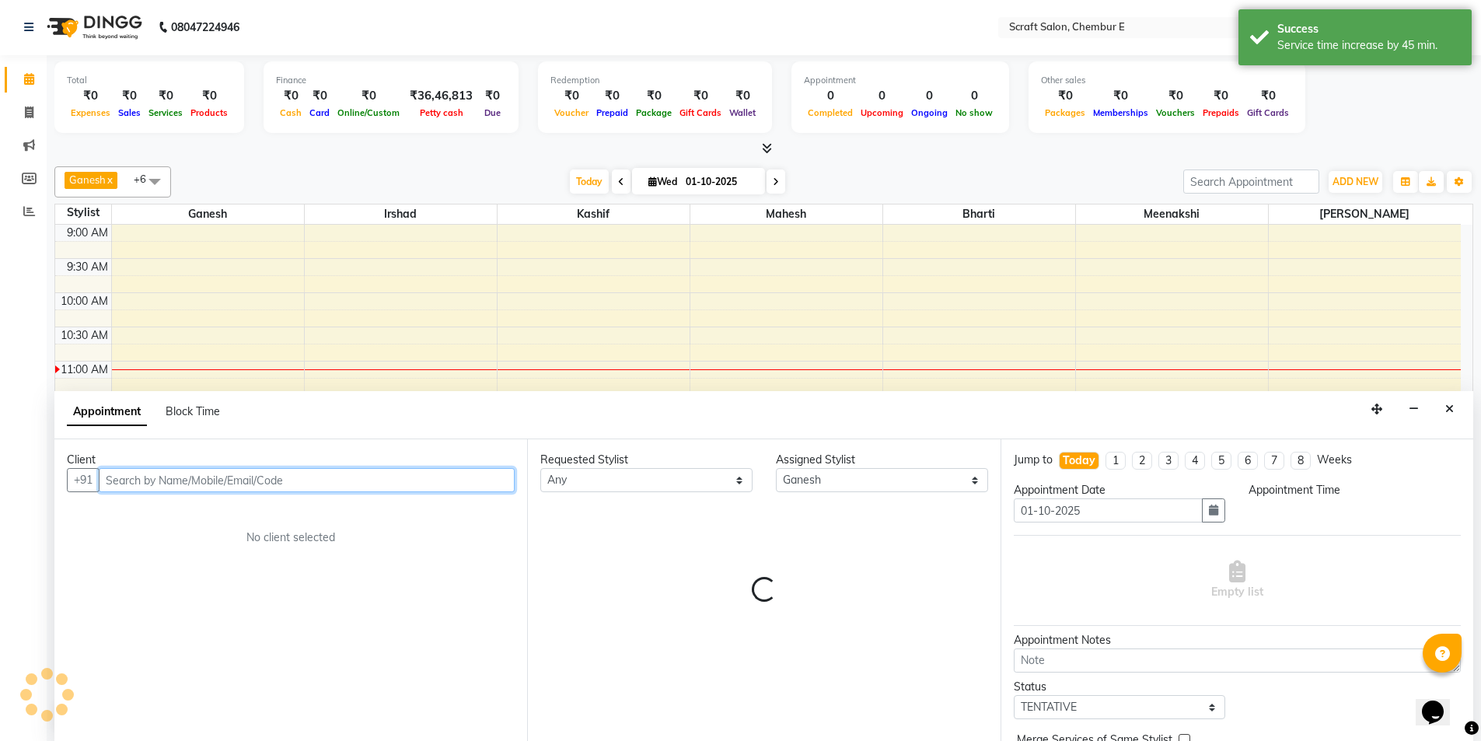
select select "840"
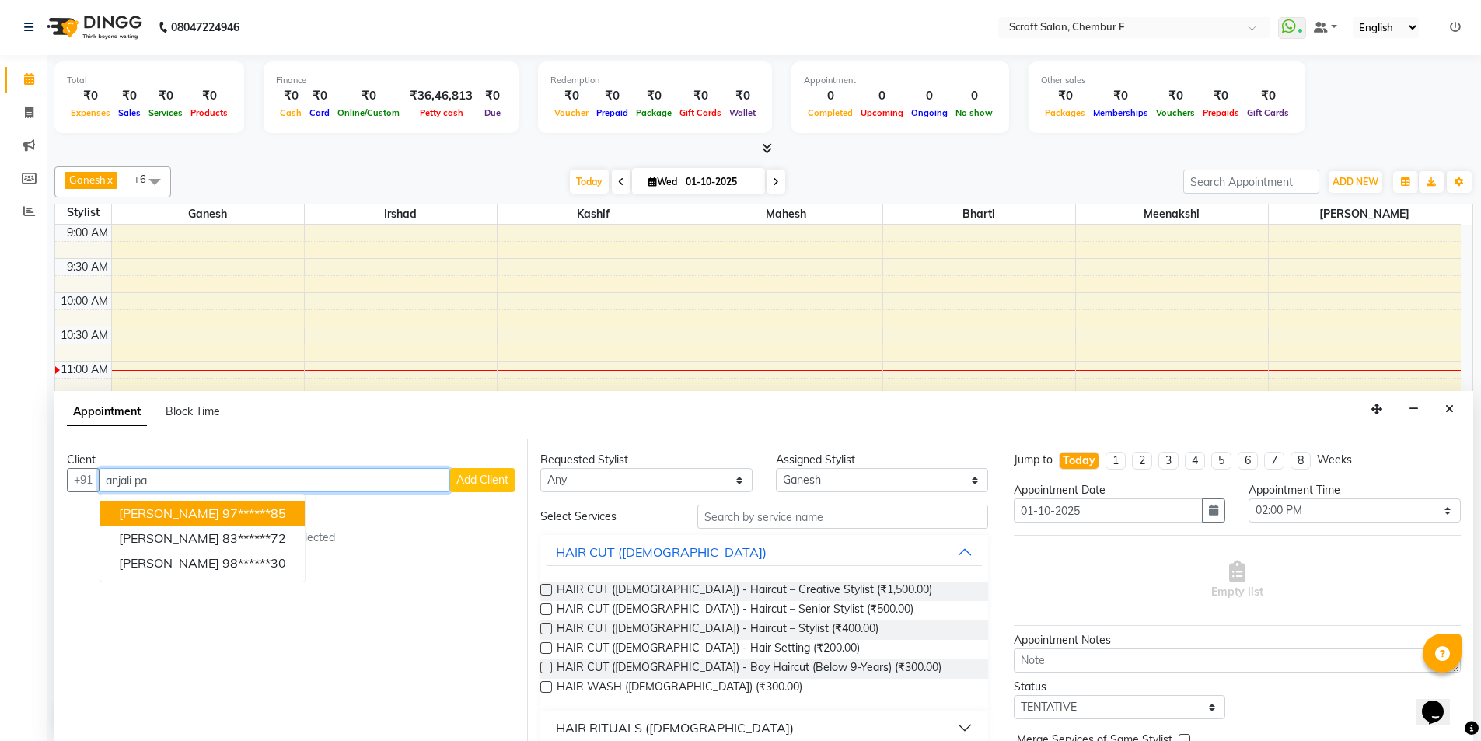
click at [222, 511] on ngb-highlight "97******85" at bounding box center [254, 513] width 64 height 16
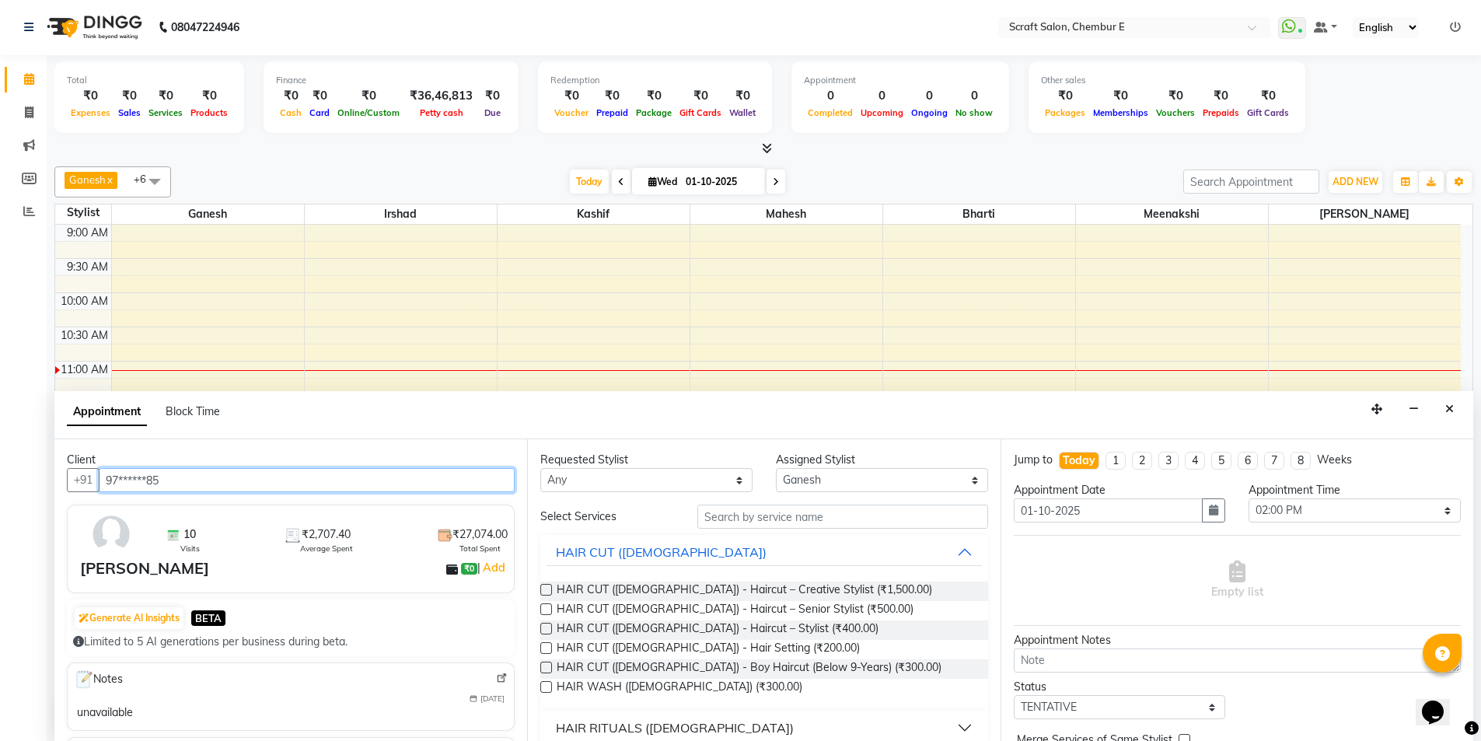
type input "97******85"
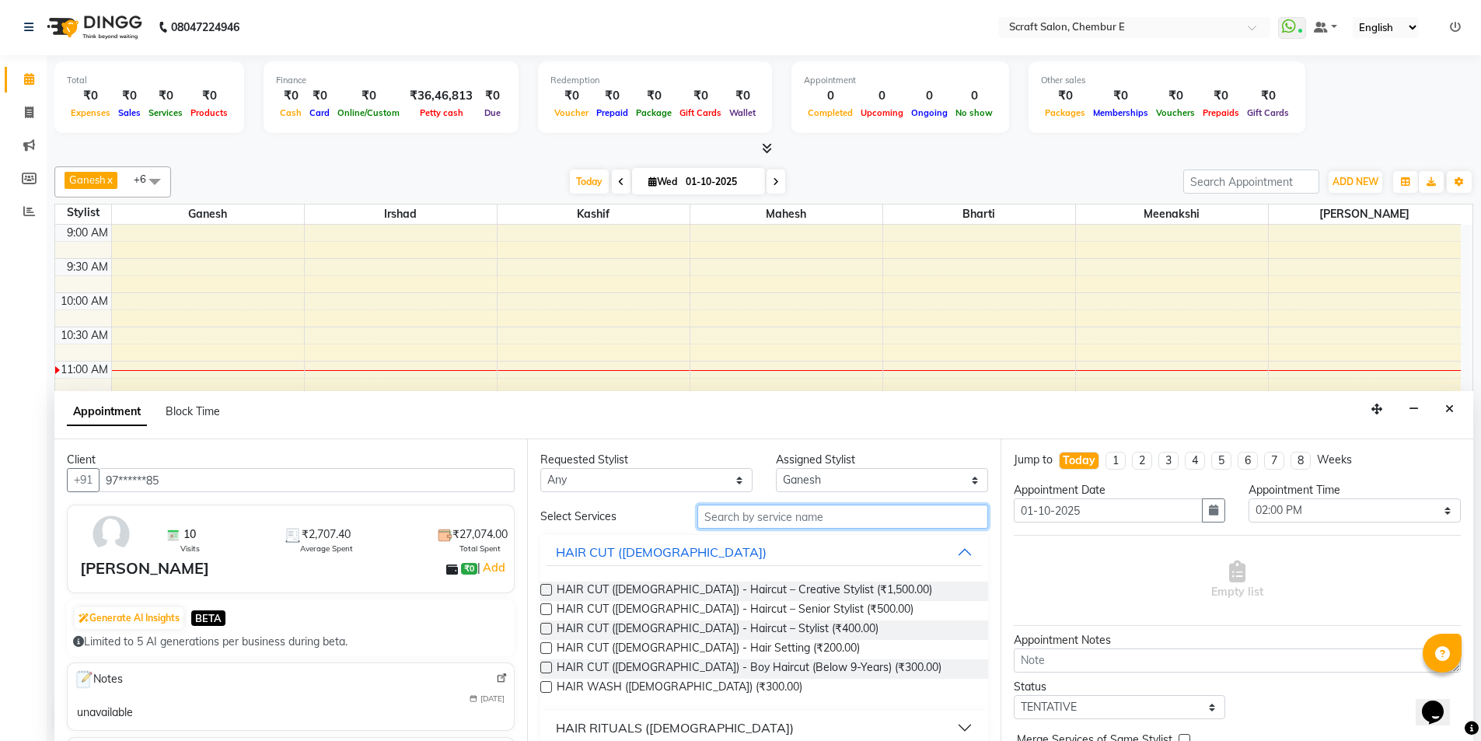
click at [814, 518] on input "text" at bounding box center [842, 516] width 291 height 24
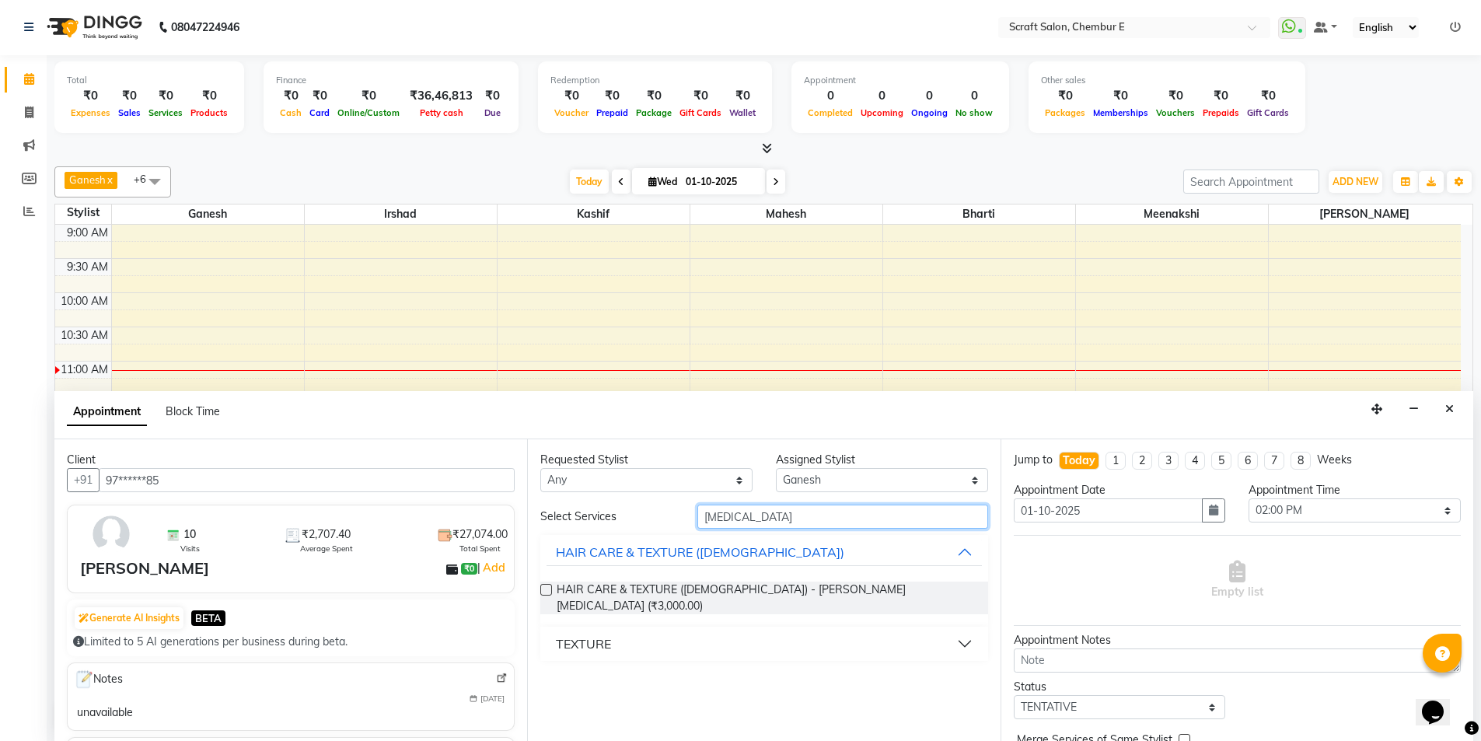
type input "[MEDICAL_DATA]"
click at [966, 630] on button "TEXTURE" at bounding box center [763, 644] width 434 height 28
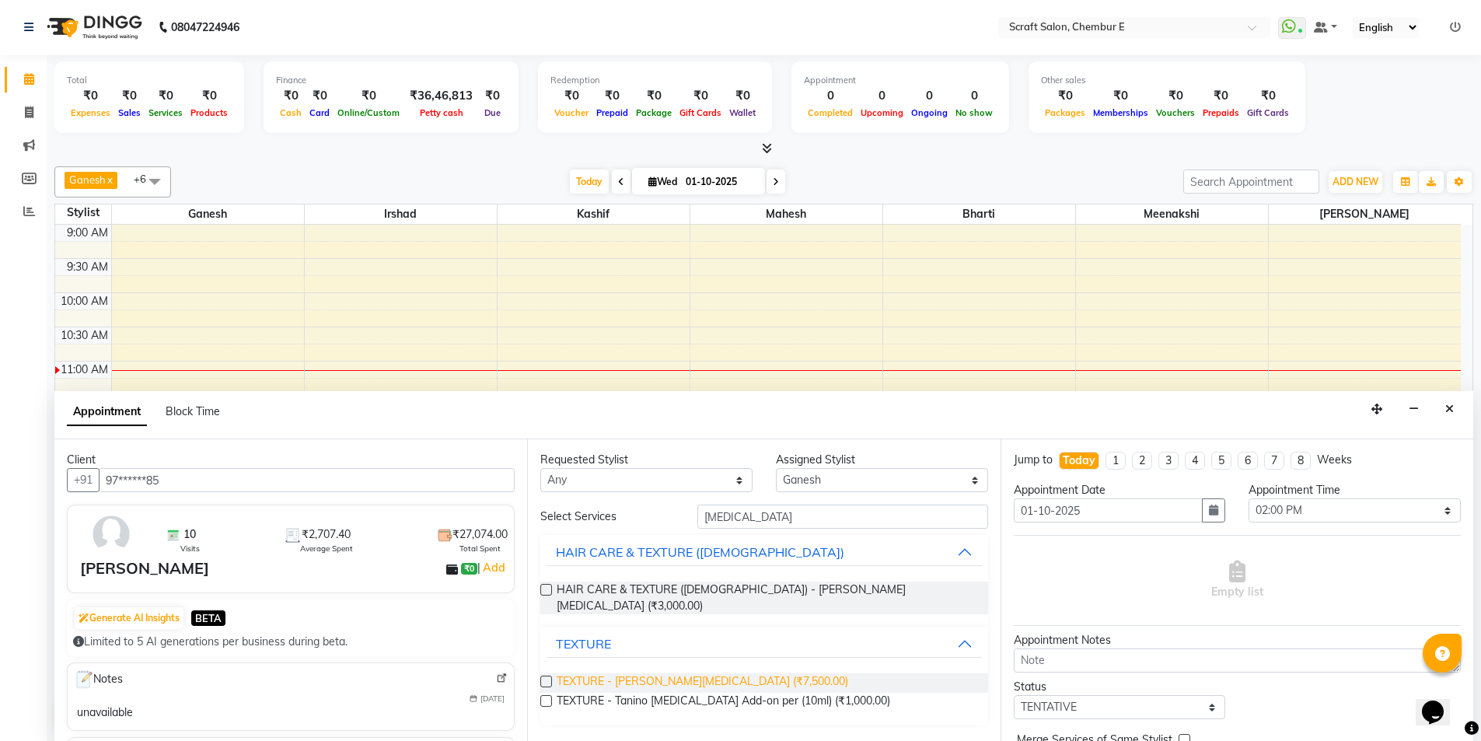
click at [694, 673] on span "TEXTURE - [PERSON_NAME][MEDICAL_DATA] (₹7,500.00)" at bounding box center [702, 682] width 291 height 19
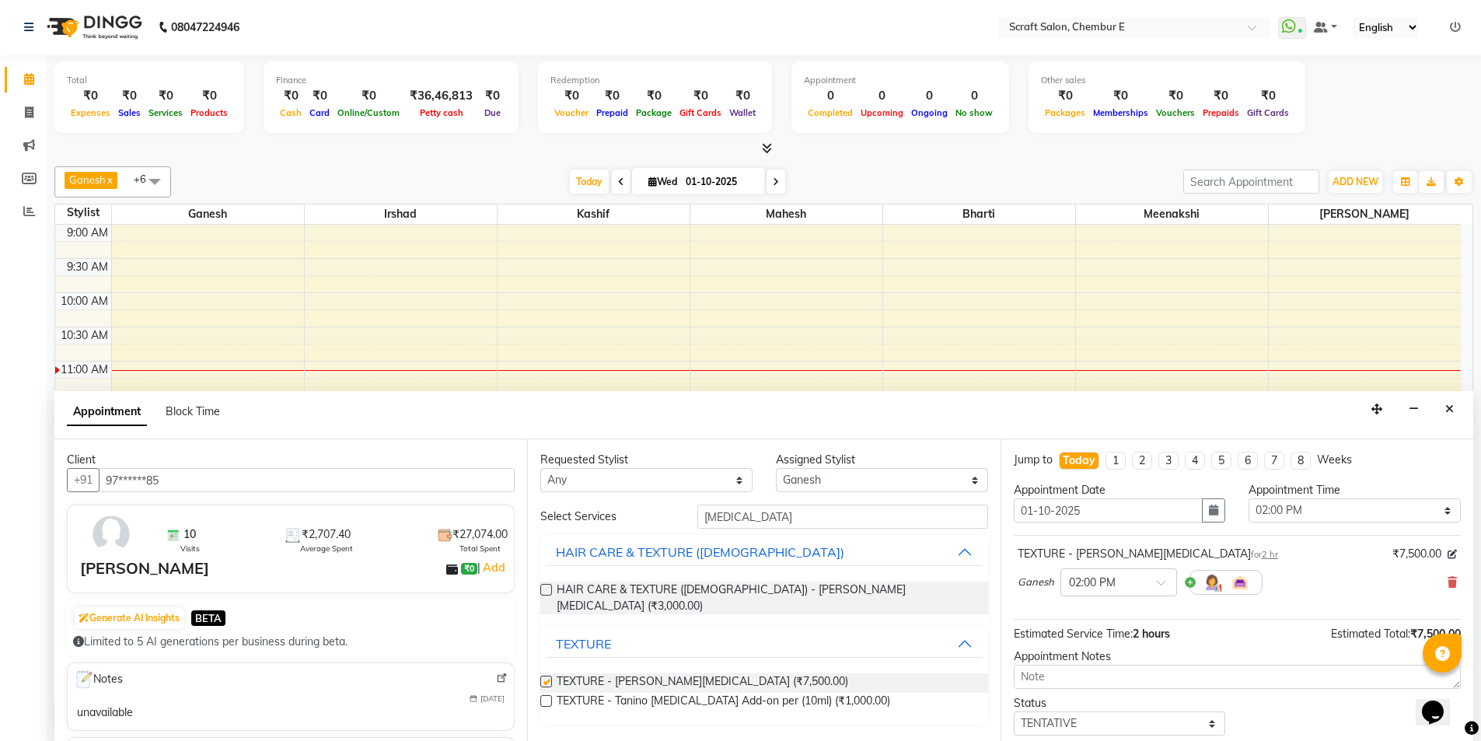
checkbox input "false"
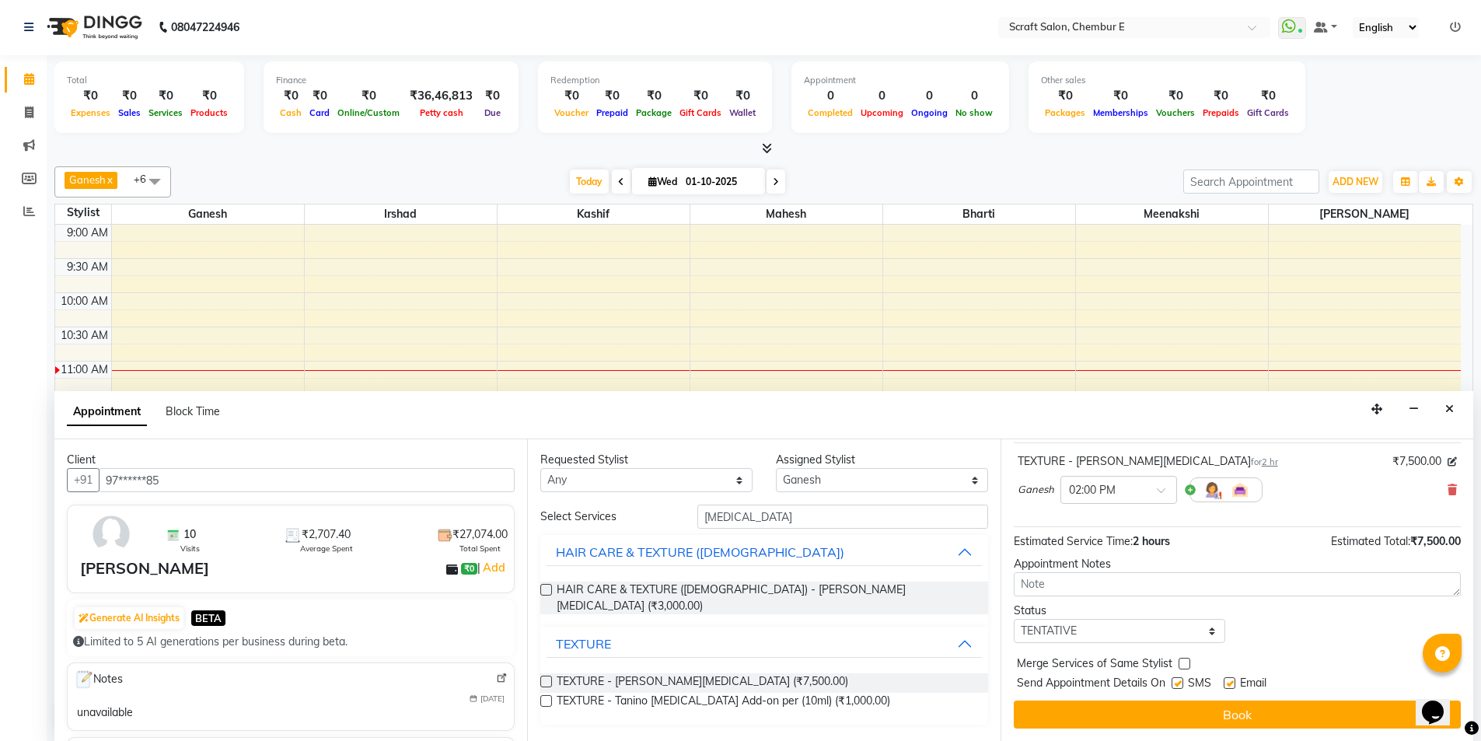
click at [1232, 684] on label at bounding box center [1229, 683] width 12 height 12
click at [1232, 684] on input "checkbox" at bounding box center [1228, 684] width 10 height 10
checkbox input "false"
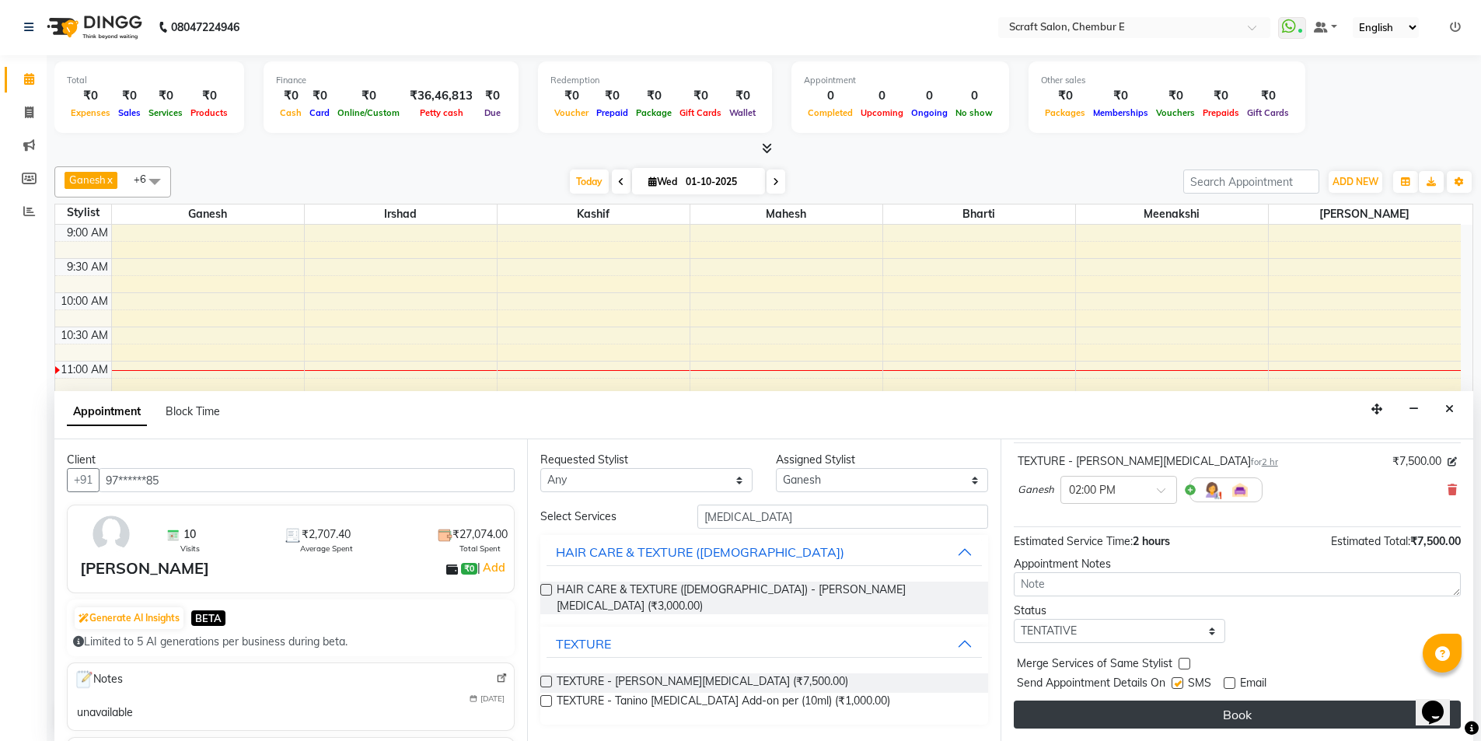
click at [1233, 718] on button "Book" at bounding box center [1237, 714] width 447 height 28
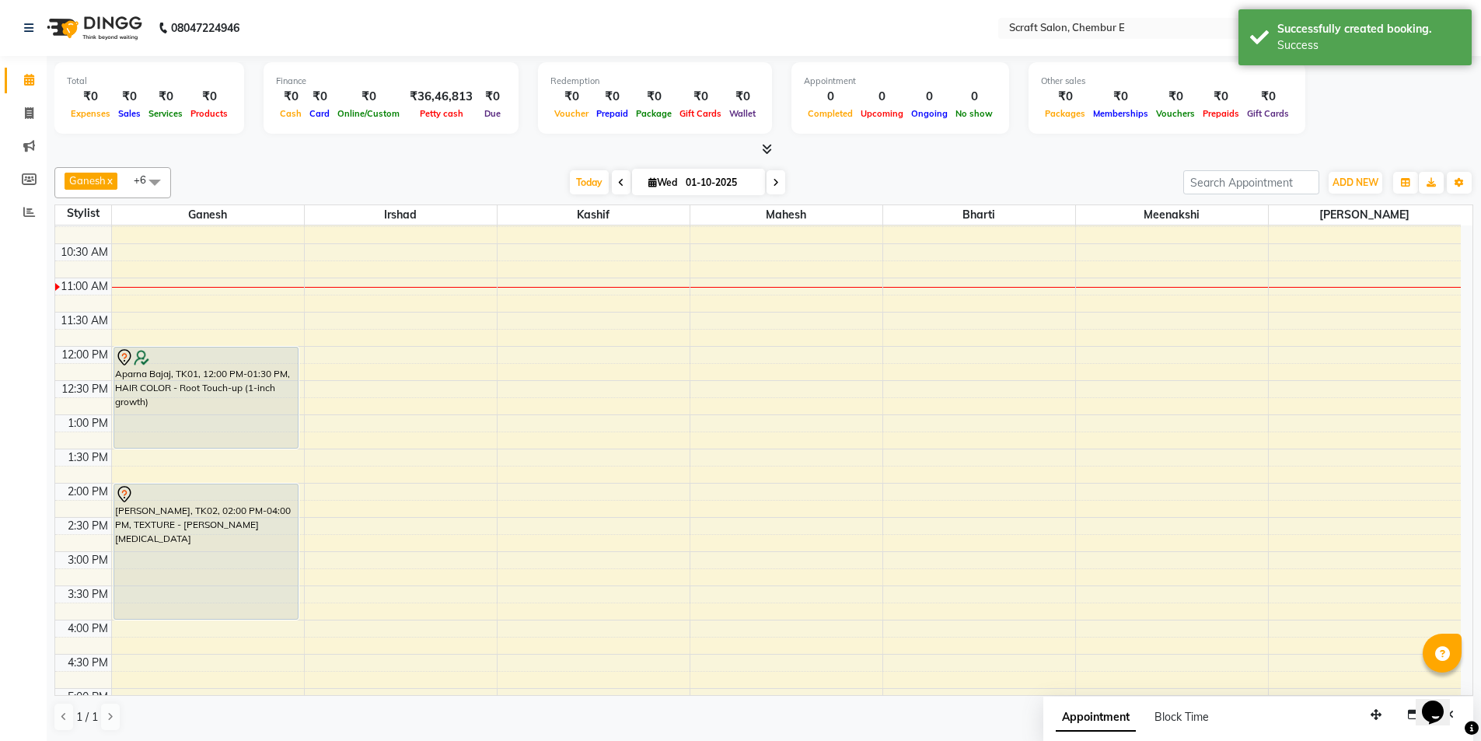
scroll to position [311, 0]
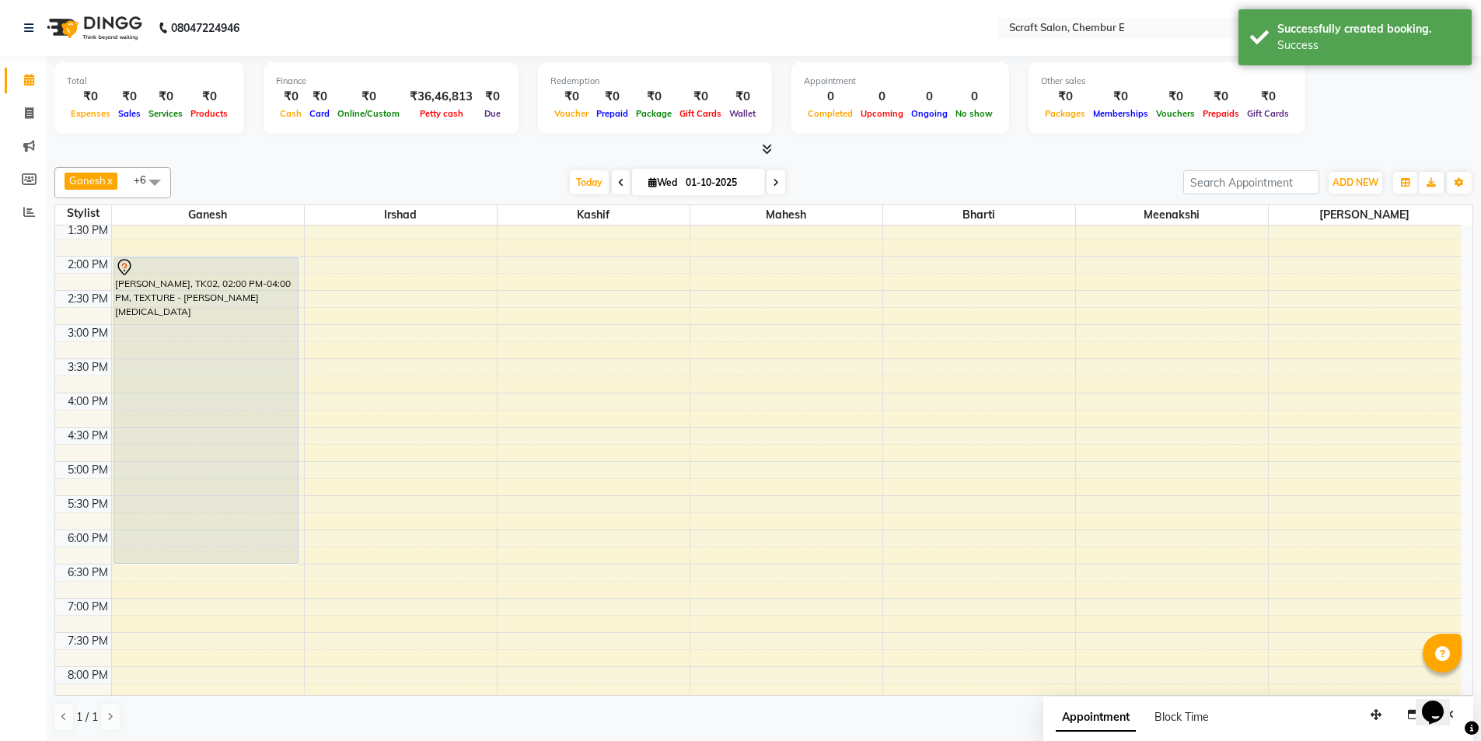
drag, startPoint x: 229, startPoint y: 389, endPoint x: 232, endPoint y: 558, distance: 169.5
click at [232, 558] on div "Aparna Bajaj, TK01, 12:00 PM-01:30 PM, HAIR COLOR - Root Touch-up (1-inch growt…" at bounding box center [208, 359] width 192 height 888
